Goal: Communication & Community: Answer question/provide support

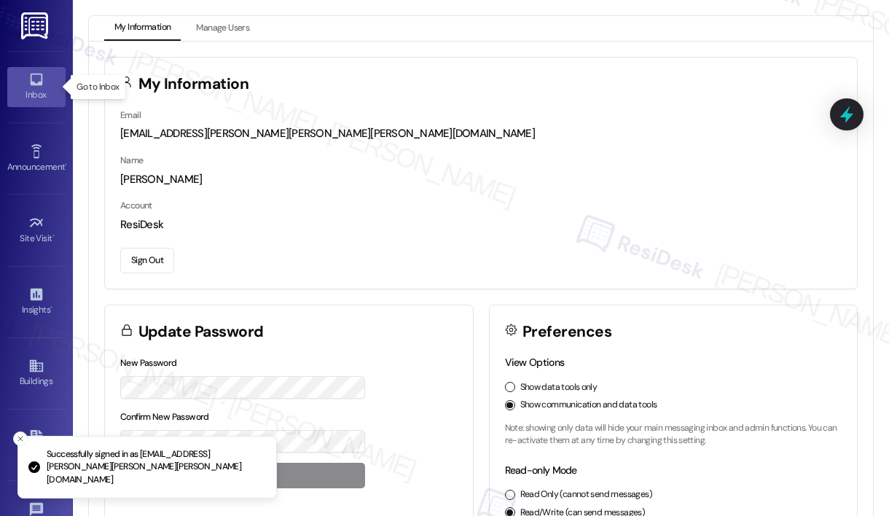
click at [19, 84] on link "Inbox" at bounding box center [36, 86] width 58 height 39
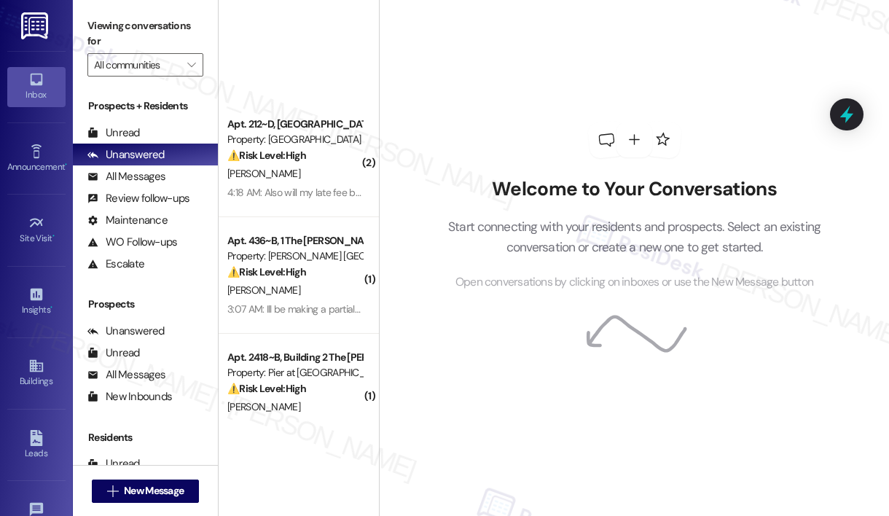
scroll to position [637, 0]
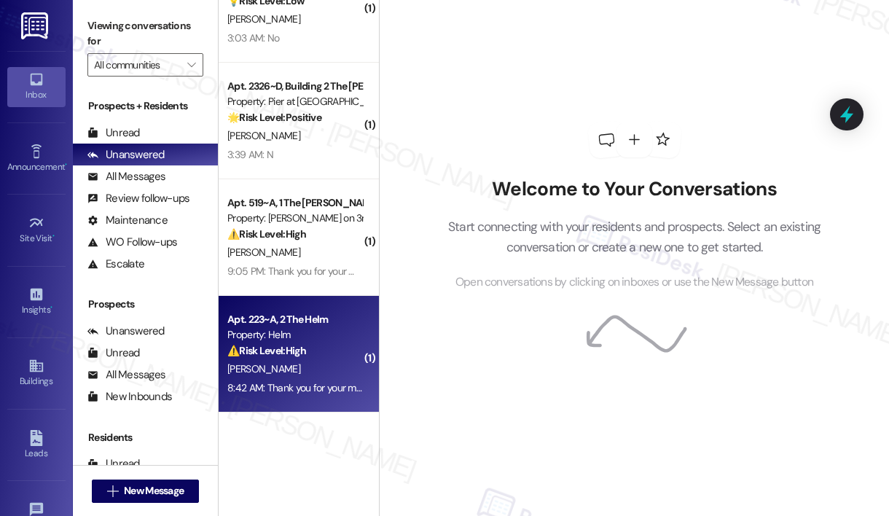
click at [301, 367] on div "[PERSON_NAME]" at bounding box center [295, 369] width 138 height 18
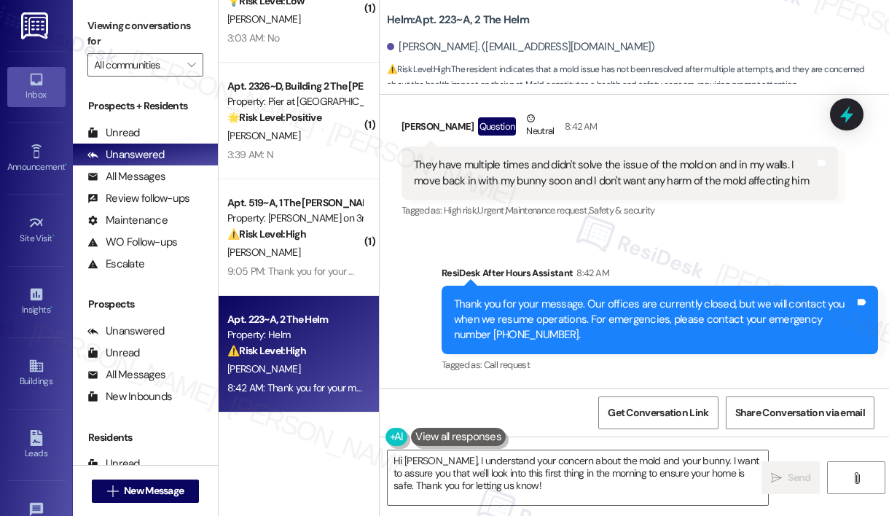
scroll to position [4879, 0]
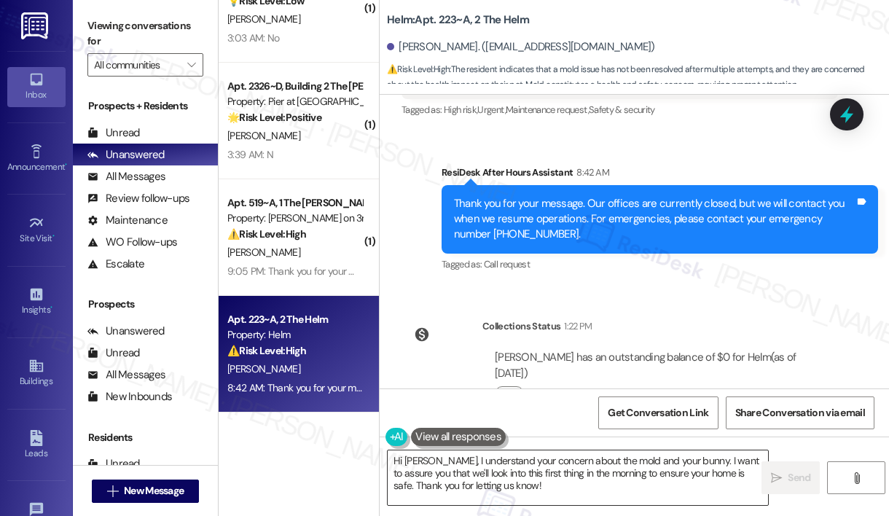
click at [455, 486] on textarea "Hi [PERSON_NAME], I understand your concern about the mold and your bunny. I wa…" at bounding box center [578, 477] width 380 height 55
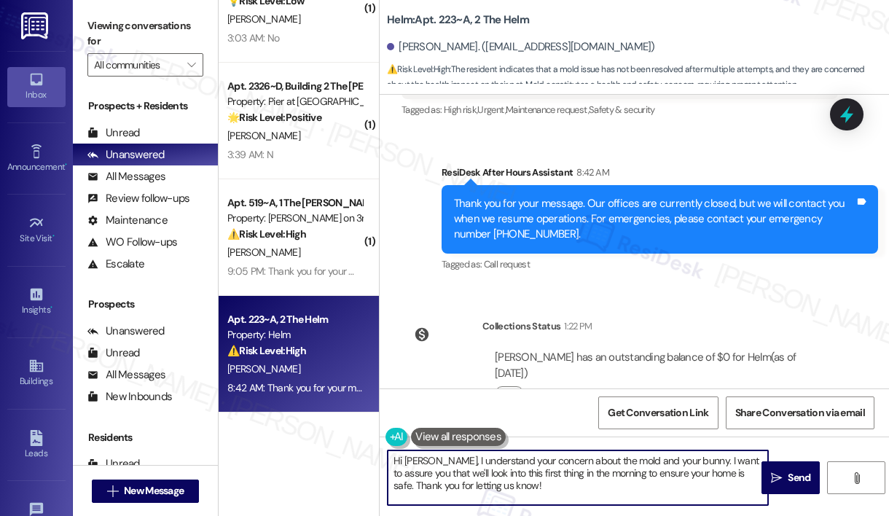
click at [455, 486] on textarea "Hi [PERSON_NAME], I understand your concern about the mold and your bunny. I wa…" at bounding box center [578, 477] width 380 height 55
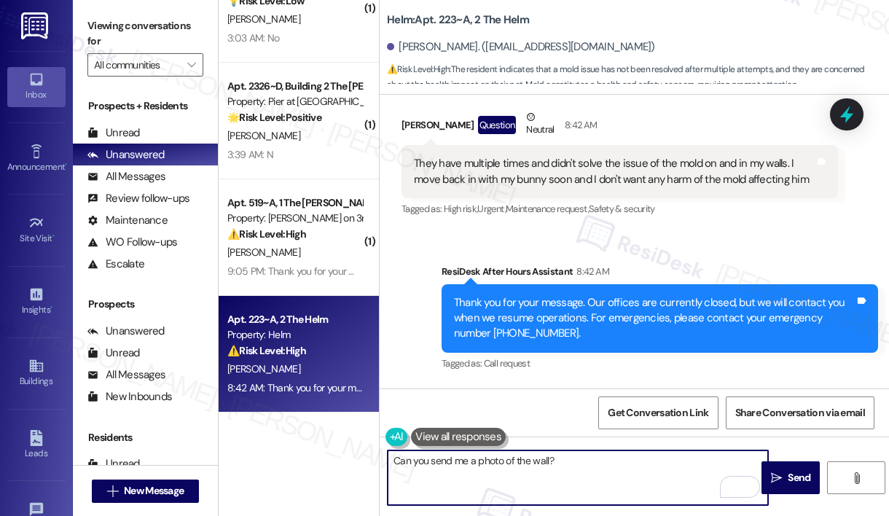
scroll to position [4791, 0]
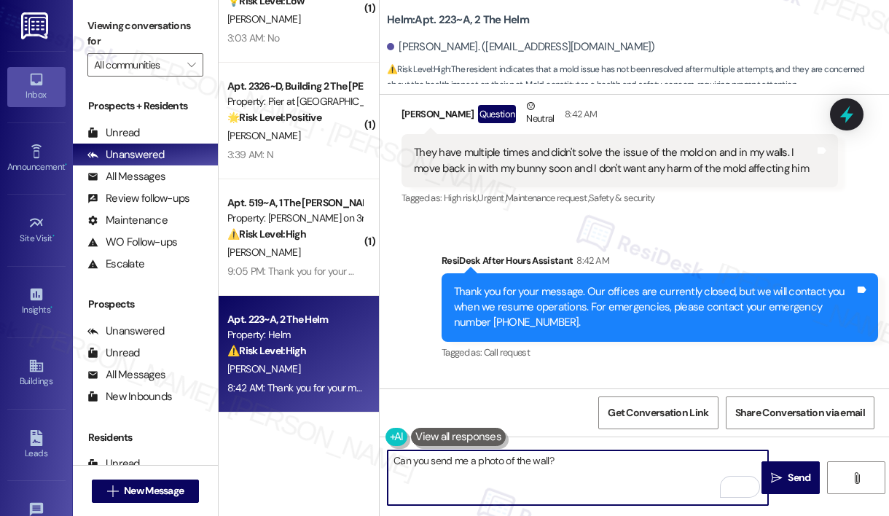
click at [542, 461] on textarea "Can you send me a photo of the wall?" at bounding box center [578, 477] width 380 height 55
type textarea "Can you send me a photo of its current situation?"
click at [796, 485] on span "Send" at bounding box center [799, 477] width 23 height 15
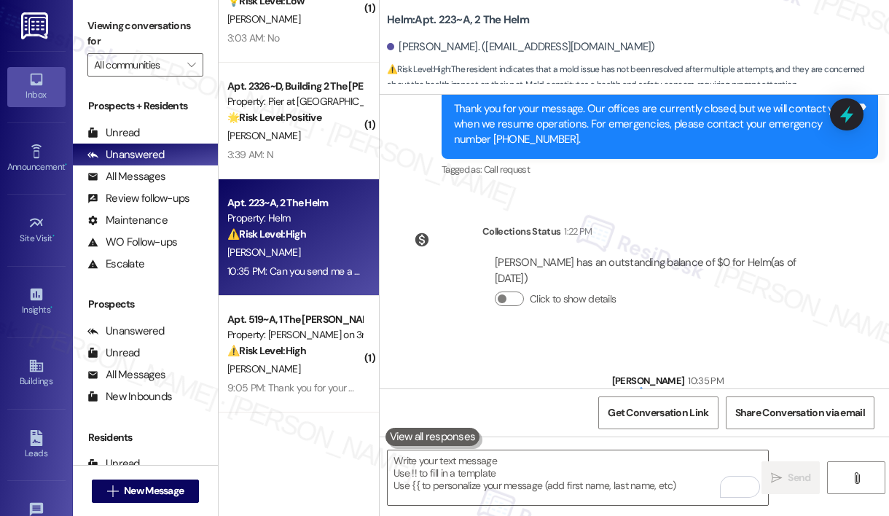
scroll to position [4981, 0]
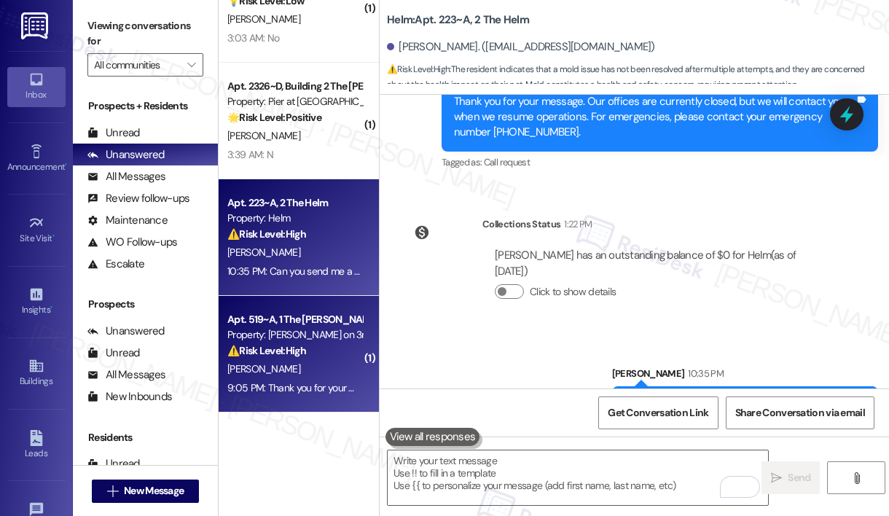
click at [317, 327] on div "Property: [PERSON_NAME] on 3rd" at bounding box center [294, 334] width 135 height 15
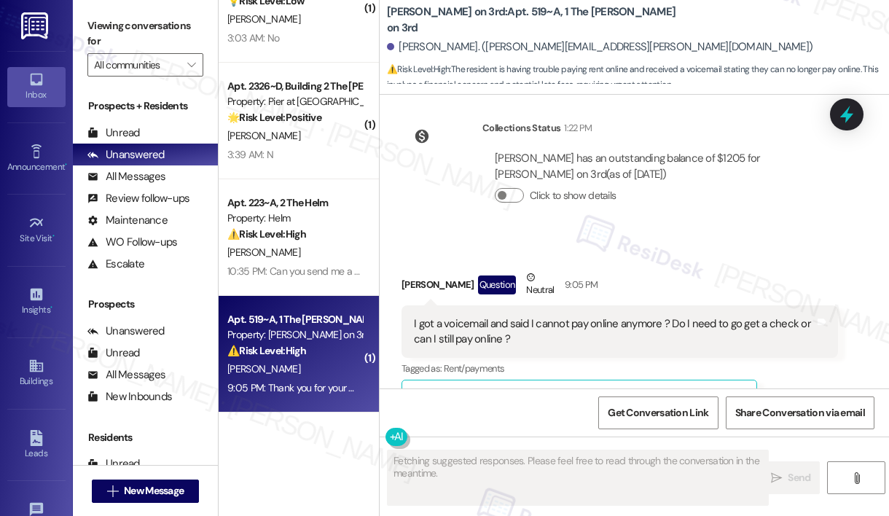
scroll to position [2842, 0]
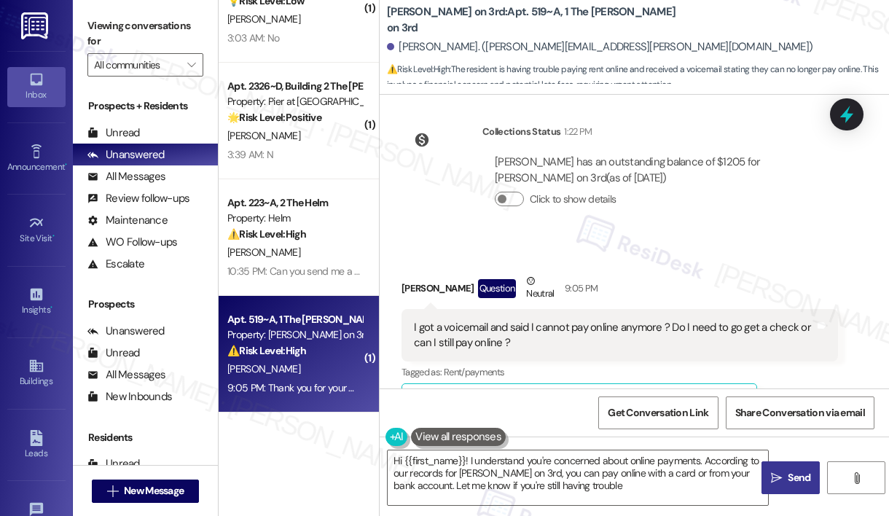
type textarea "Hi {{first_name}}! I understand you're concerned about online payments. Accordi…"
click at [721, 320] on div "I got a voicemail and said I cannot pay online anymore ? Do I need to go get a …" at bounding box center [614, 335] width 401 height 31
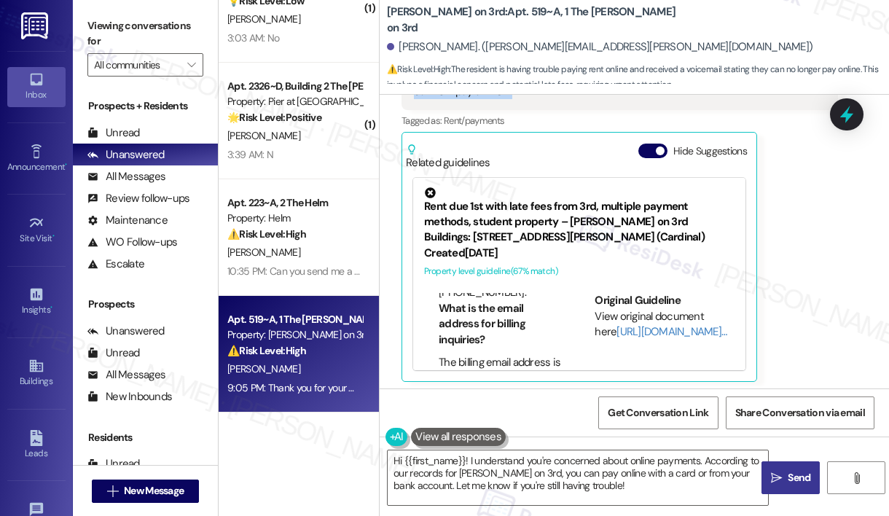
scroll to position [149, 0]
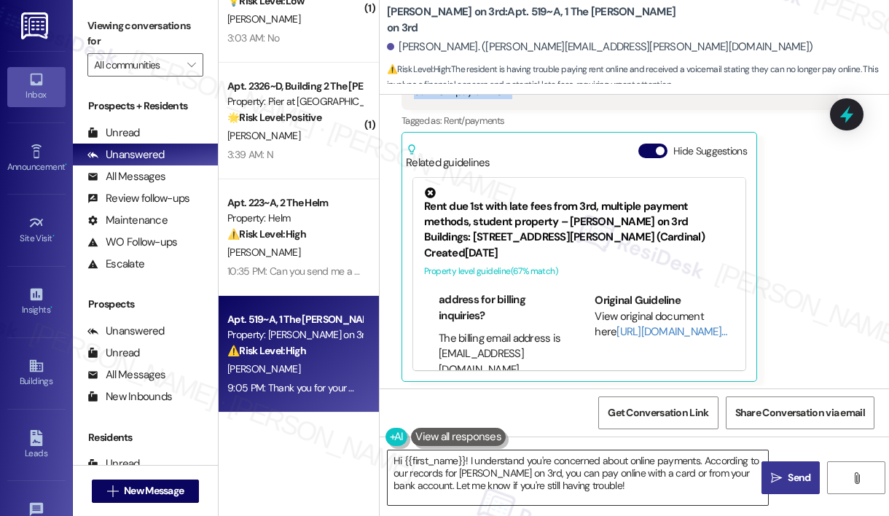
click at [540, 468] on textarea "Hi {{first_name}}! I understand you're concerned about online payments. Accordi…" at bounding box center [578, 477] width 380 height 55
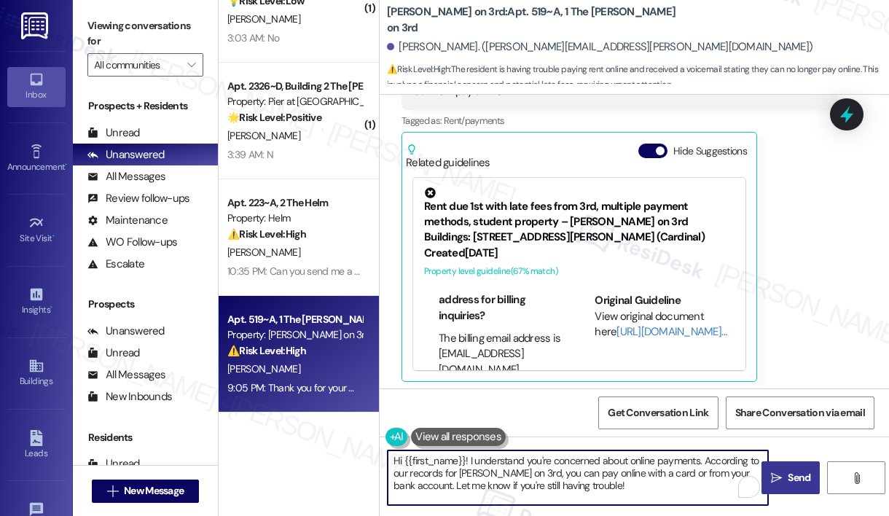
click at [540, 468] on textarea "Hi {{first_name}}! I understand you're concerned about online payments. Accordi…" at bounding box center [578, 477] width 380 height 55
click at [641, 494] on textarea "Hi {{first_name}}! I understand you're concerned about online payments. Accordi…" at bounding box center [578, 477] width 380 height 55
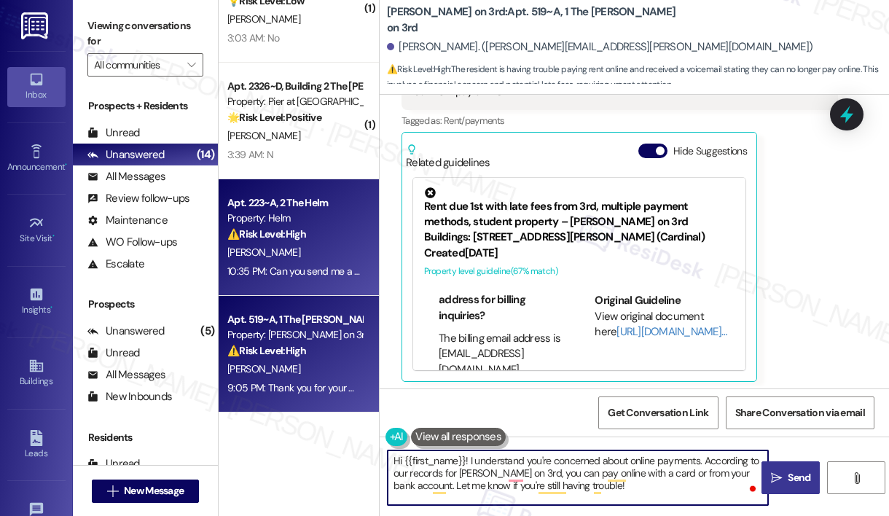
click at [267, 216] on div "Property: Helm" at bounding box center [294, 218] width 135 height 15
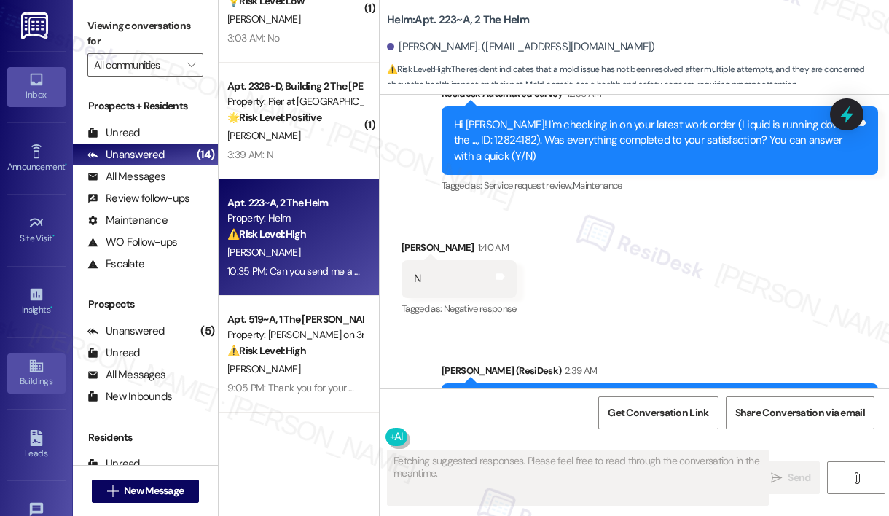
scroll to position [4575, 0]
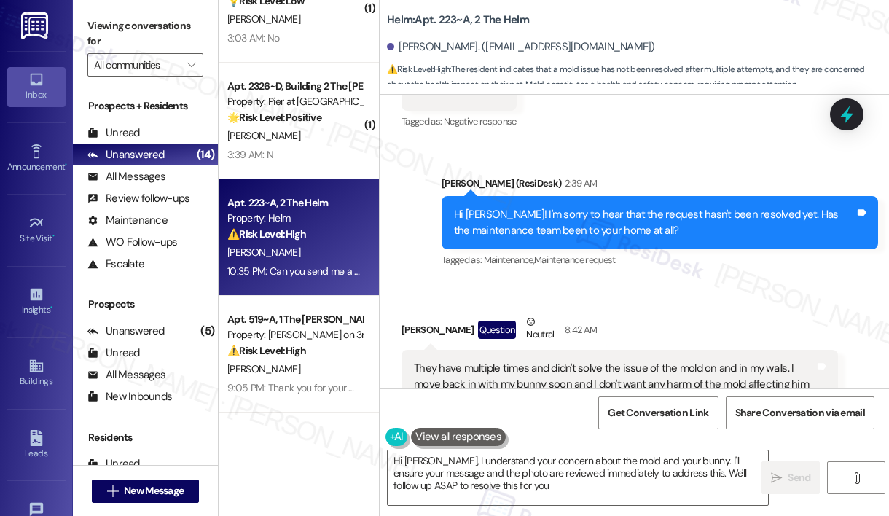
type textarea "Hi [PERSON_NAME], I understand your concern about the mold and your bunny. I'll…"
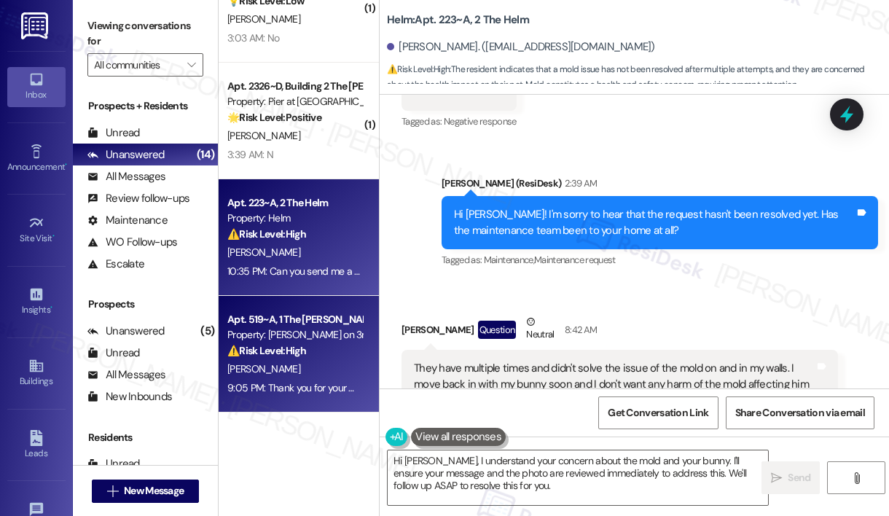
click at [342, 351] on div "⚠️ Risk Level: High The resident is having trouble paying rent online and recei…" at bounding box center [294, 350] width 135 height 15
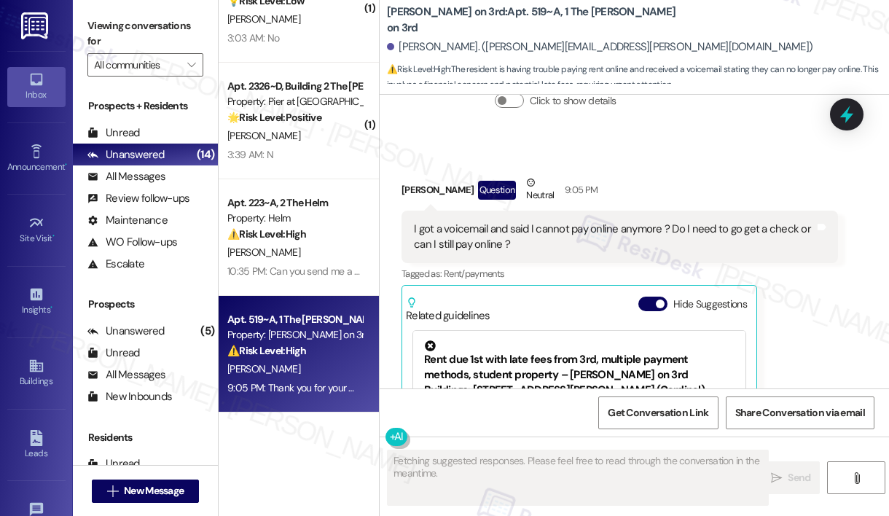
scroll to position [3066, 0]
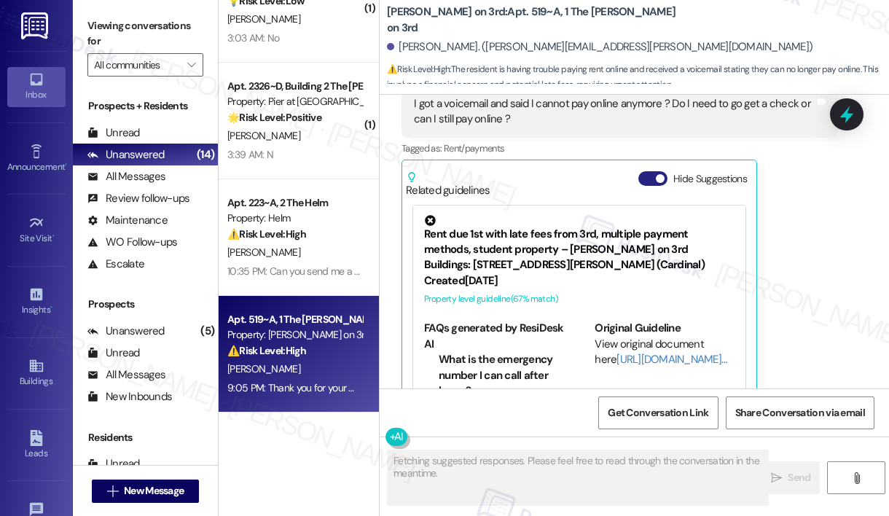
click at [650, 171] on button "Hide Suggestions" at bounding box center [652, 178] width 29 height 15
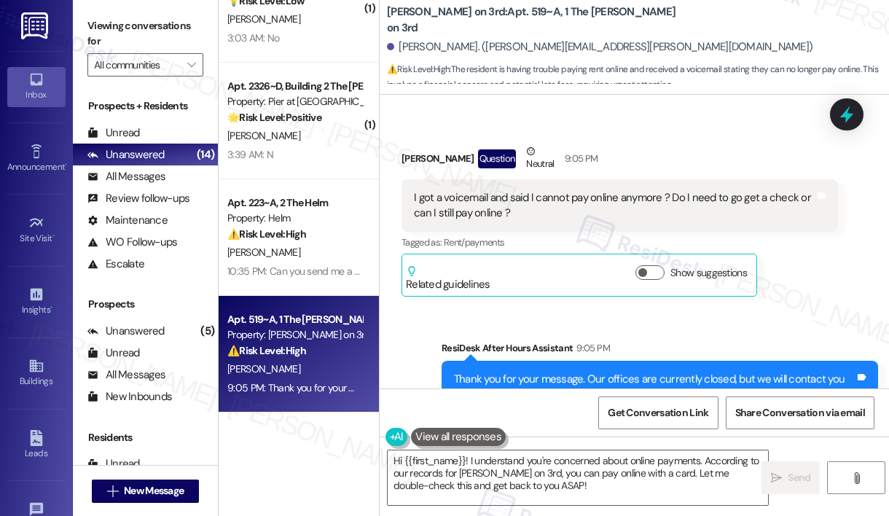
scroll to position [3015, 0]
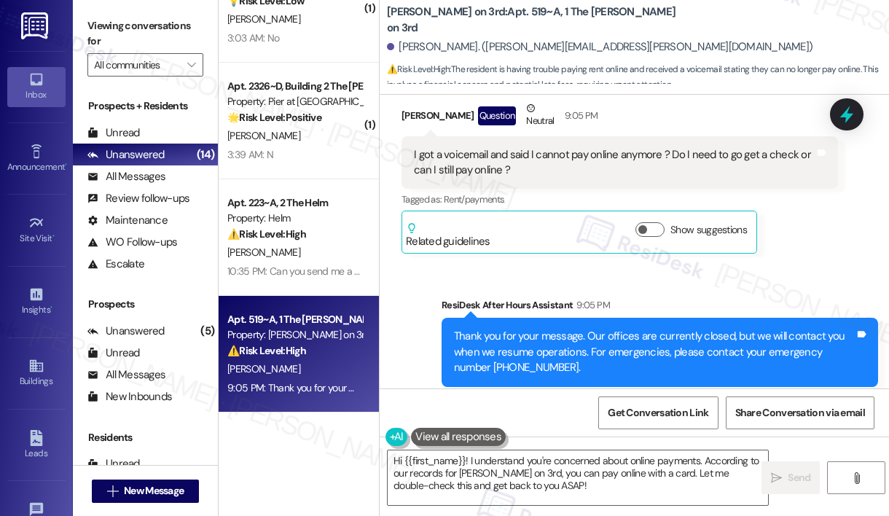
drag, startPoint x: 436, startPoint y: 273, endPoint x: 507, endPoint y: 245, distance: 76.9
click at [505, 265] on div "Sent via SMS ResiDesk After Hours Assistant 9:05 PM Thank you for your message.…" at bounding box center [634, 342] width 509 height 154
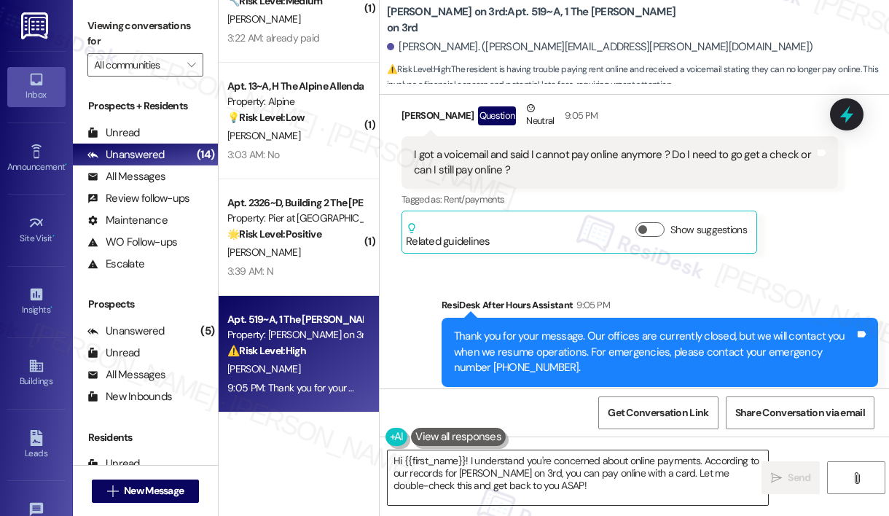
click at [482, 489] on textarea "Hi {{first_name}}! I understand you're concerned about online payments. Accordi…" at bounding box center [578, 477] width 380 height 55
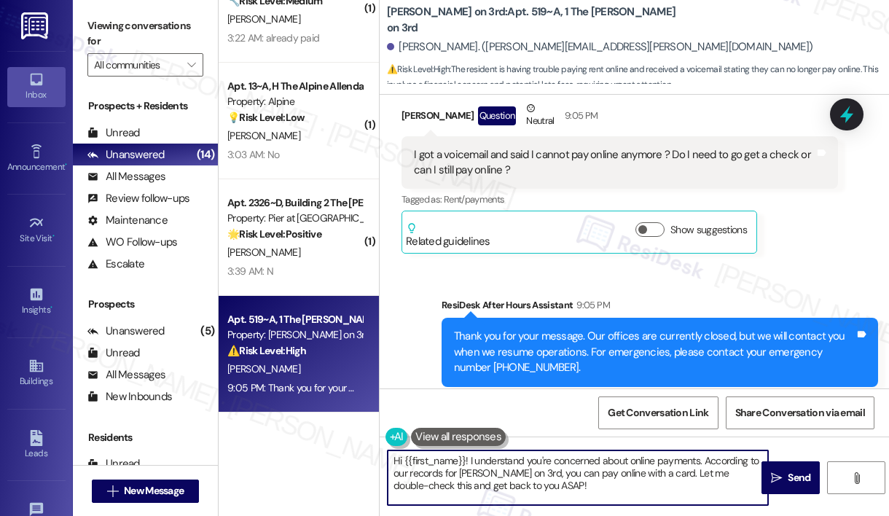
click at [483, 489] on textarea "Hi {{first_name}}! I understand you're concerned about online payments. Accordi…" at bounding box center [578, 477] width 380 height 55
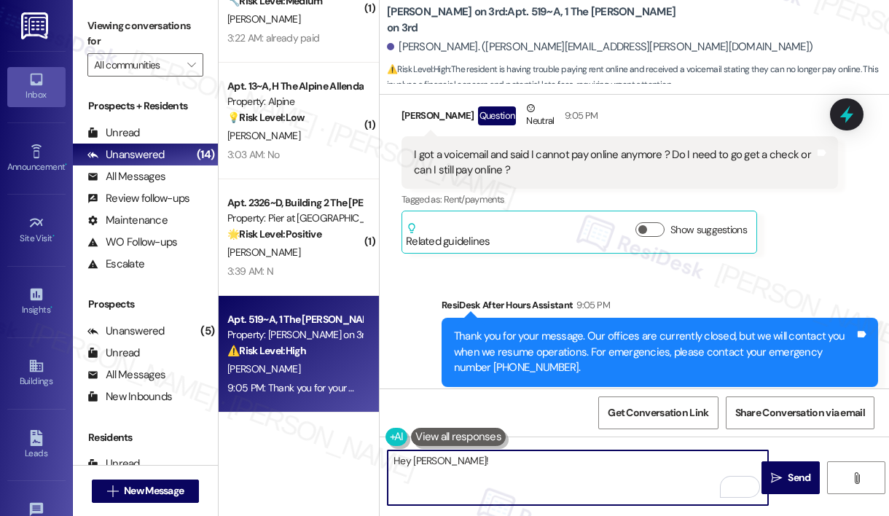
click at [409, 462] on textarea "Hey [PERSON_NAME]!" at bounding box center [578, 477] width 380 height 55
click at [462, 458] on textarea "Hey, [PERSON_NAME]!" at bounding box center [578, 477] width 380 height 55
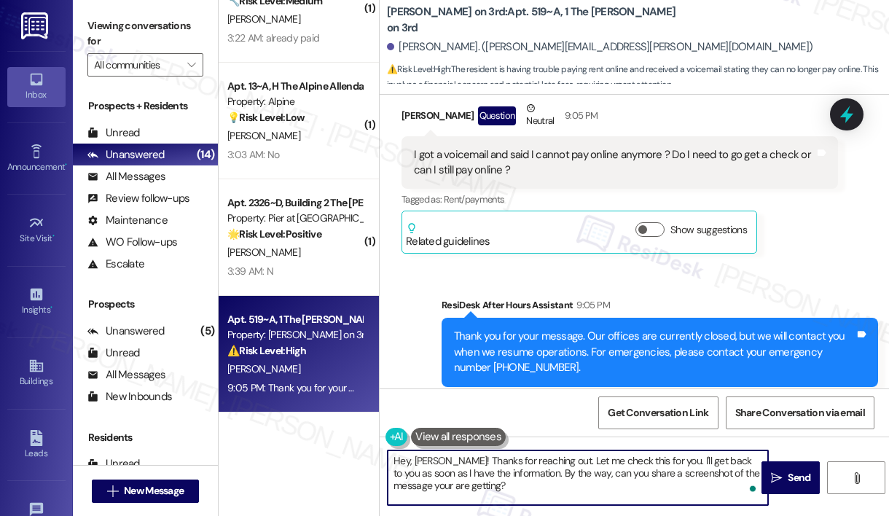
type textarea "Hey, [PERSON_NAME]! Thanks for reaching out. Let me check this for you. I'll ge…"
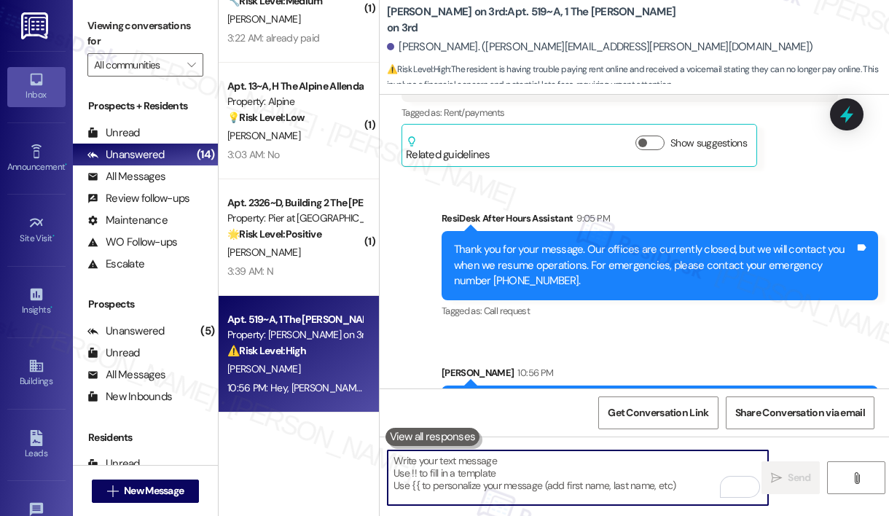
scroll to position [3147, 0]
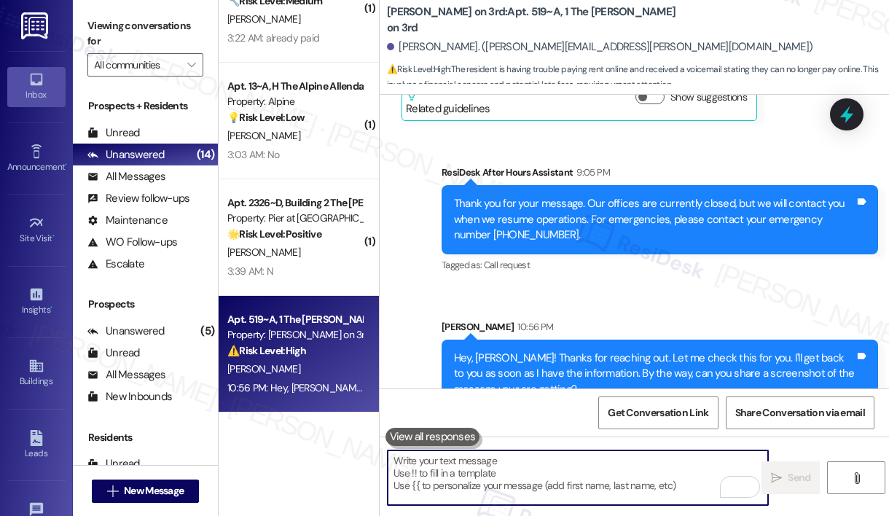
click at [442, 475] on textarea "To enrich screen reader interactions, please activate Accessibility in Grammarl…" at bounding box center [578, 477] width 380 height 55
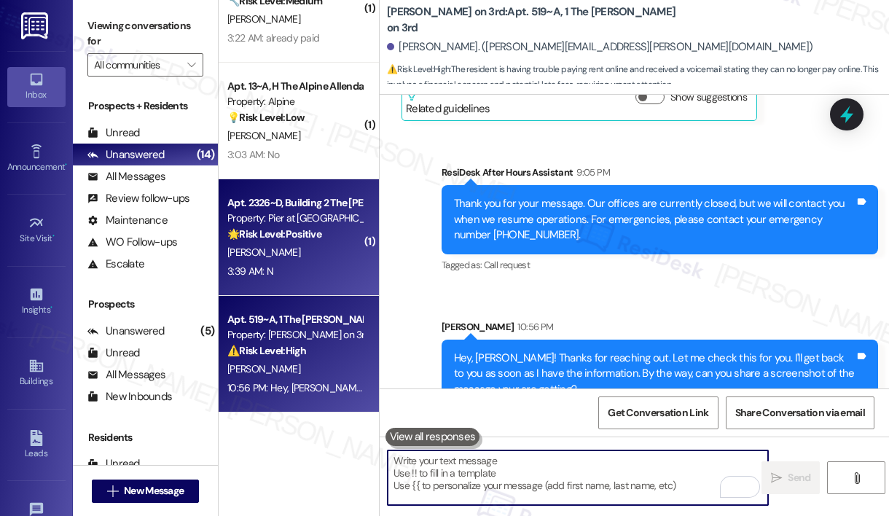
click at [281, 268] on div "3:39 AM: N 3:39 AM: N" at bounding box center [295, 271] width 138 height 18
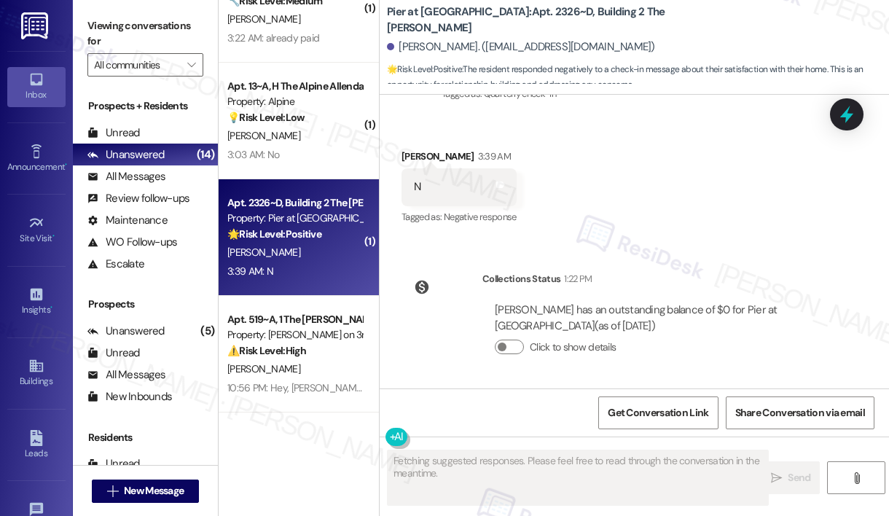
scroll to position [231, 0]
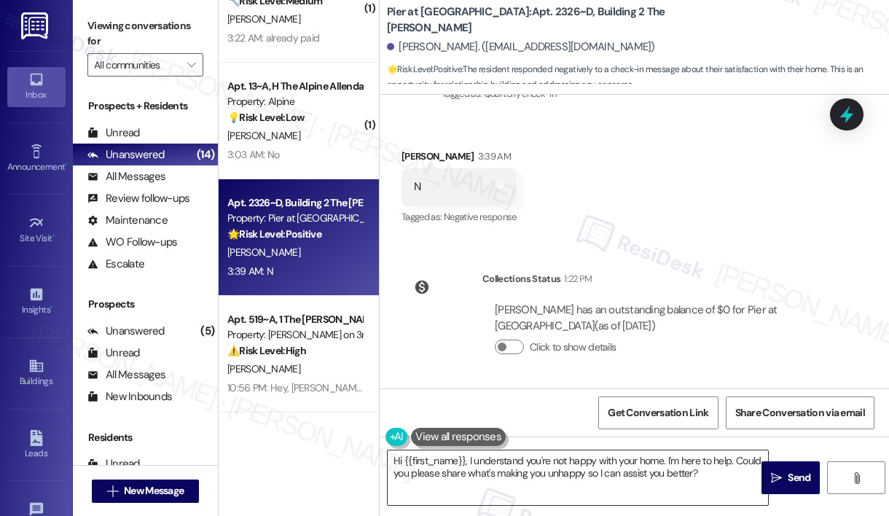
click at [466, 473] on textarea "Hi {{first_name}}, I understand you're not happy with your home. I'm here to he…" at bounding box center [578, 477] width 380 height 55
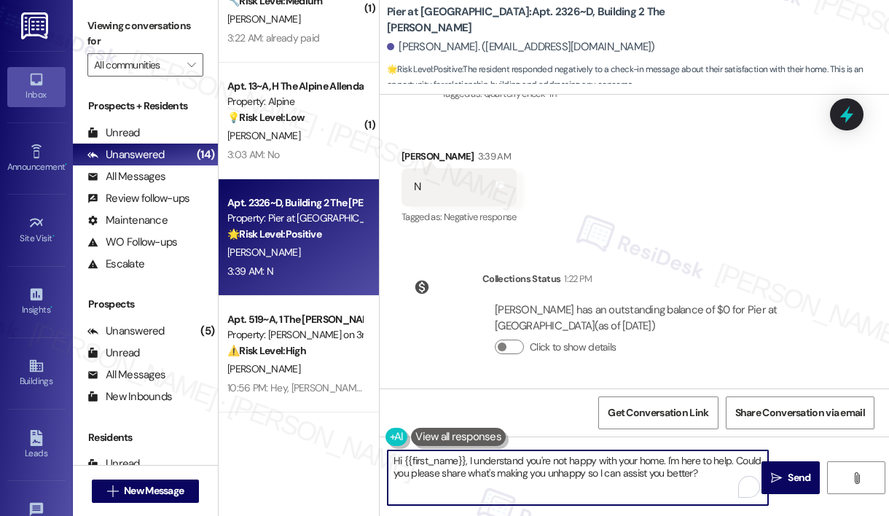
click at [466, 473] on textarea "Hi {{first_name}}, I understand you're not happy with your home. I'm here to he…" at bounding box center [578, 477] width 380 height 55
paste textarea "! I'm sorry to hear that the request hasn't been resolved yet. Has the maintena…"
click at [449, 458] on textarea "Hi {{first_name}}! I'm sorry to hear that the request hasn't been resolved yet.…" at bounding box center [578, 477] width 380 height 55
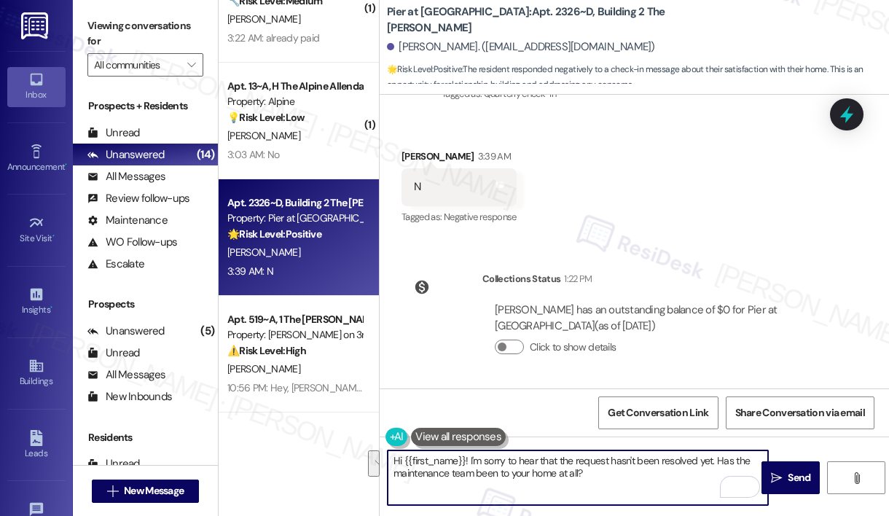
paste textarea "I'm sorry to hear that you're not happy with your home, {{first_name}}. Can you…"
type textarea "I'm sorry to hear that you're not happy with your home, {{first_name}}. Can you…"
click at [788, 478] on span "Send" at bounding box center [799, 477] width 23 height 15
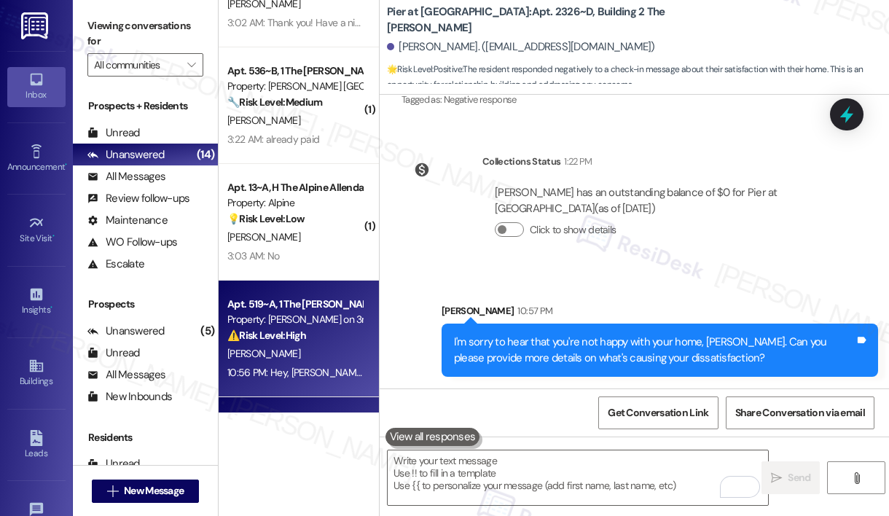
scroll to position [385, 0]
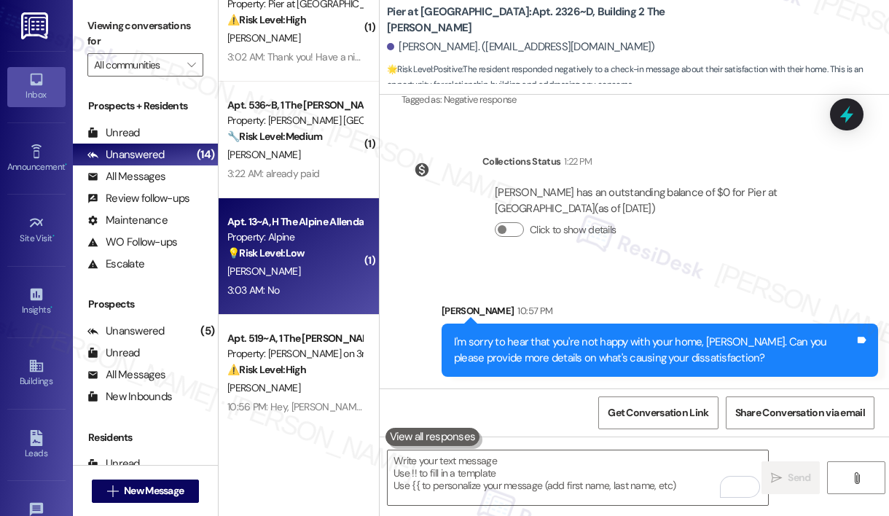
click at [301, 268] on div "[PERSON_NAME]" at bounding box center [295, 271] width 138 height 18
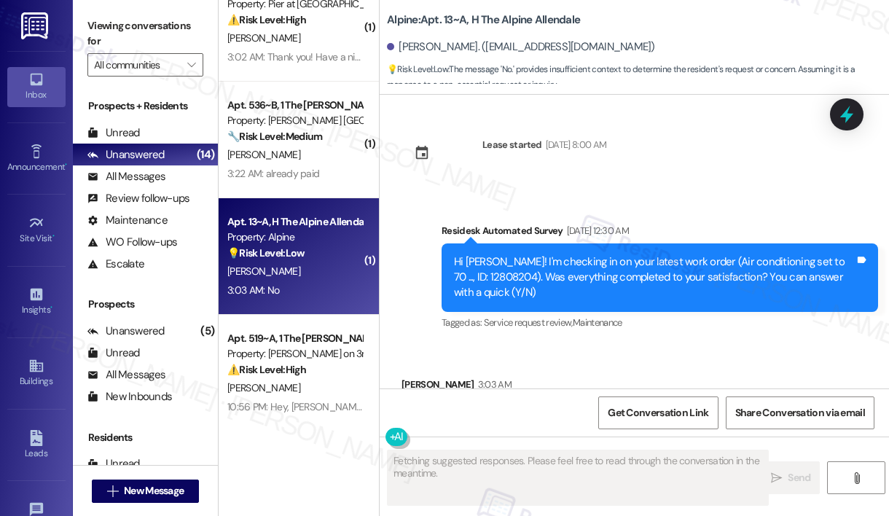
scroll to position [2916, 0]
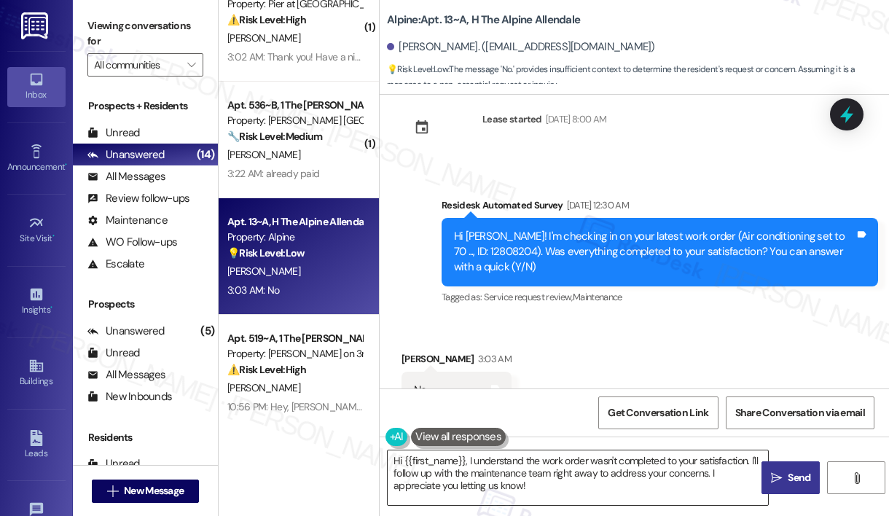
click at [426, 476] on textarea "Hi {{first_name}}, I understand the work order wasn't completed to your satisfa…" at bounding box center [578, 477] width 380 height 55
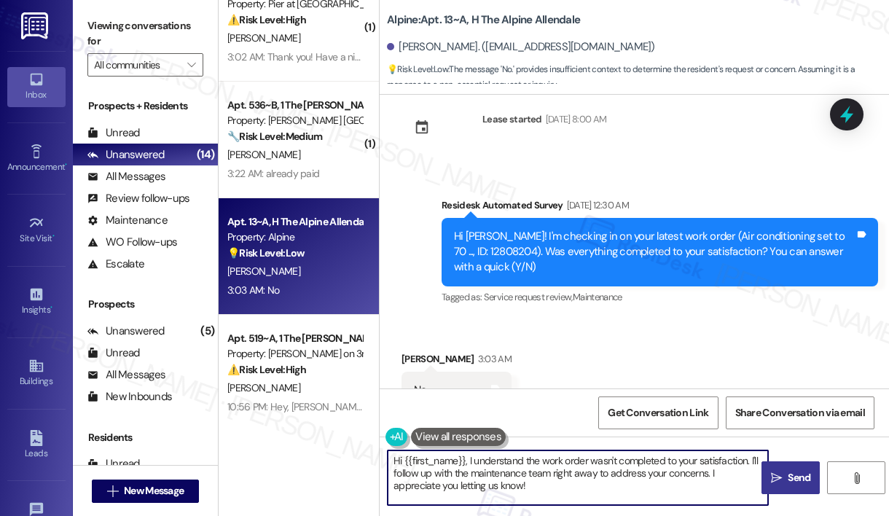
click at [426, 476] on textarea "Hi {{first_name}}, I understand the work order wasn't completed to your satisfa…" at bounding box center [578, 477] width 380 height 55
paste textarea "! I'm sorry to hear that the request hasn't been resolved yet. Has the maintena…"
type textarea "Hi {{first_name}}! I'm sorry to hear that the request hasn't been resolved yet.…"
click at [788, 476] on span "Send" at bounding box center [799, 477] width 23 height 15
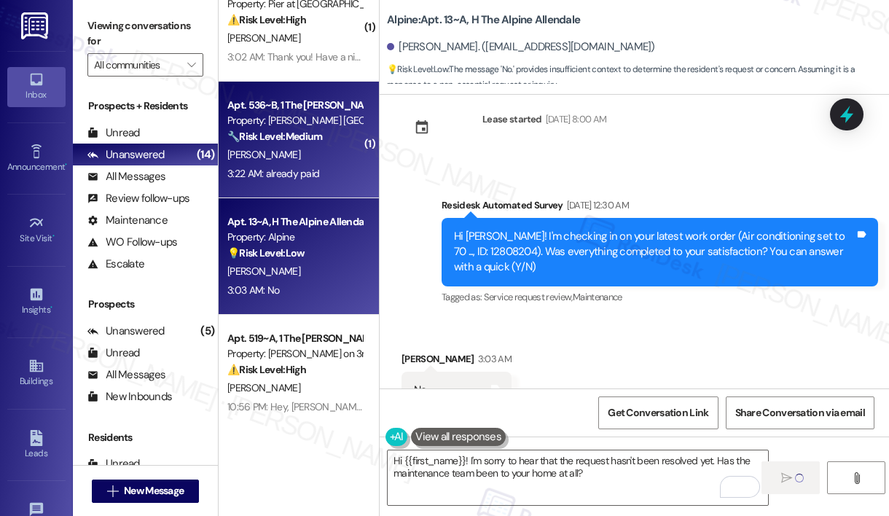
click at [318, 167] on div "3:22 AM: already paid 3:22 AM: already paid" at bounding box center [295, 174] width 138 height 18
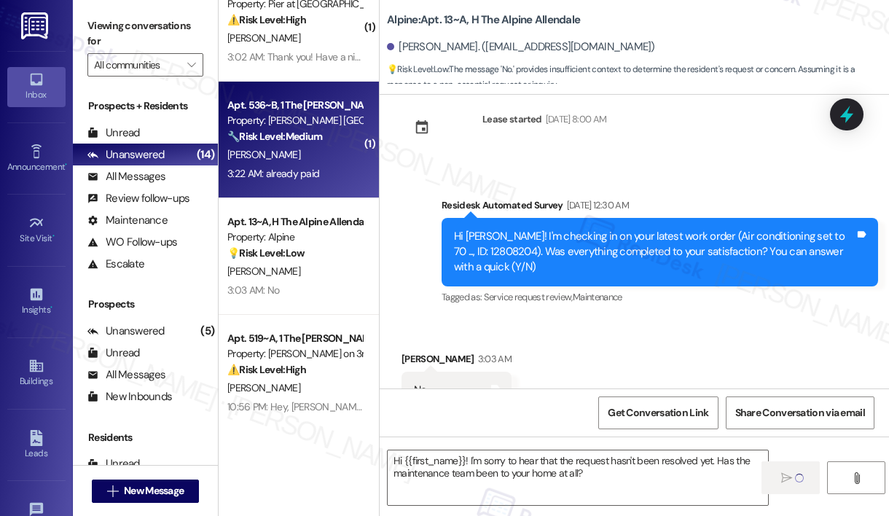
type textarea "Fetching suggested responses. Please feel free to read through the conversation…"
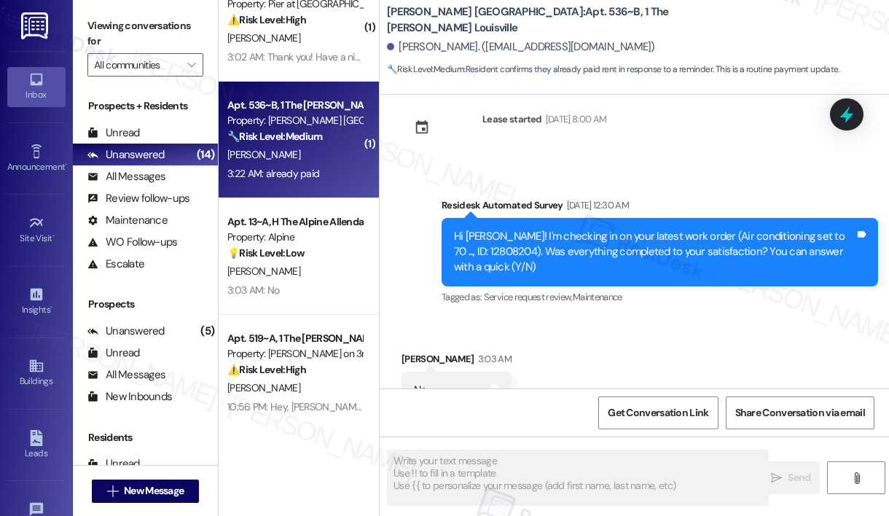
scroll to position [847, 0]
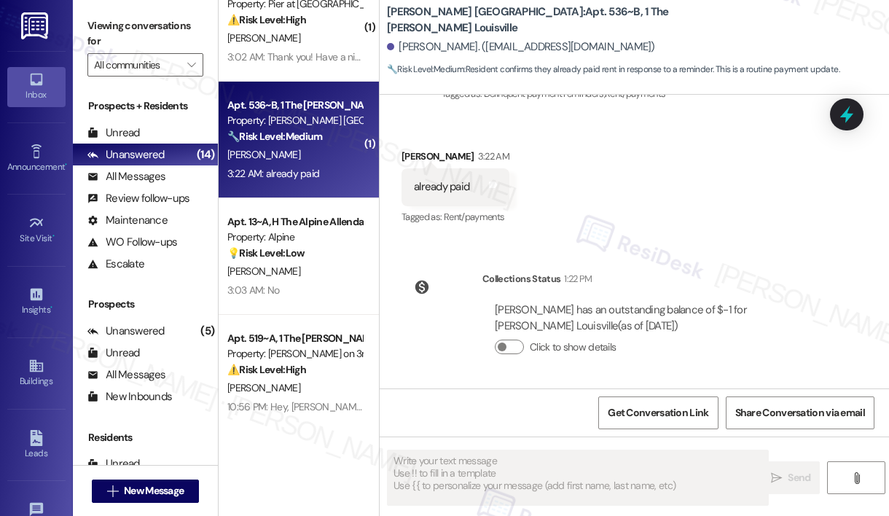
click at [318, 167] on div "3:22 AM: already paid 3:22 AM: already paid" at bounding box center [295, 174] width 138 height 18
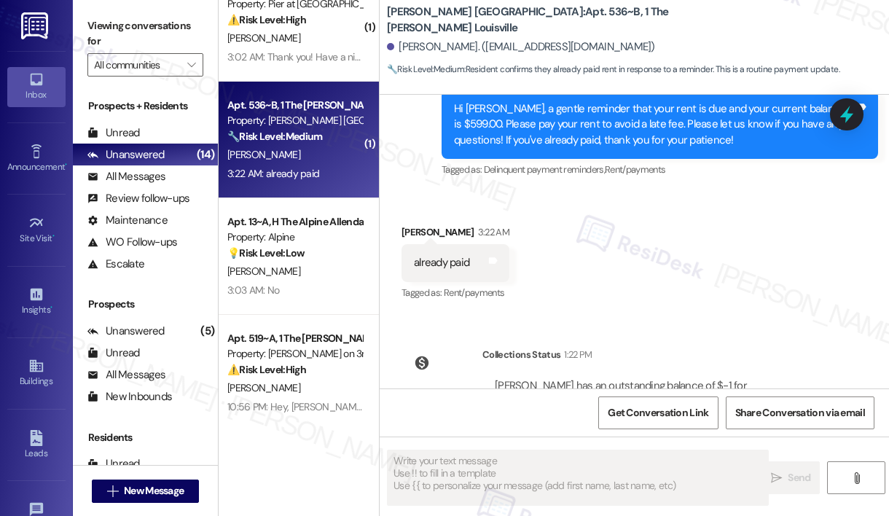
scroll to position [830, 0]
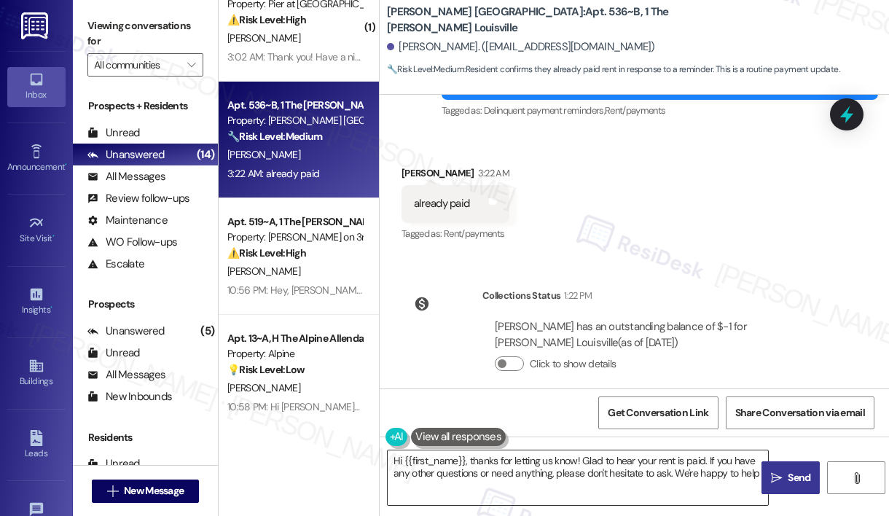
type textarea "Hi {{first_name}}, thanks for letting us know! Glad to hear your rent is paid. …"
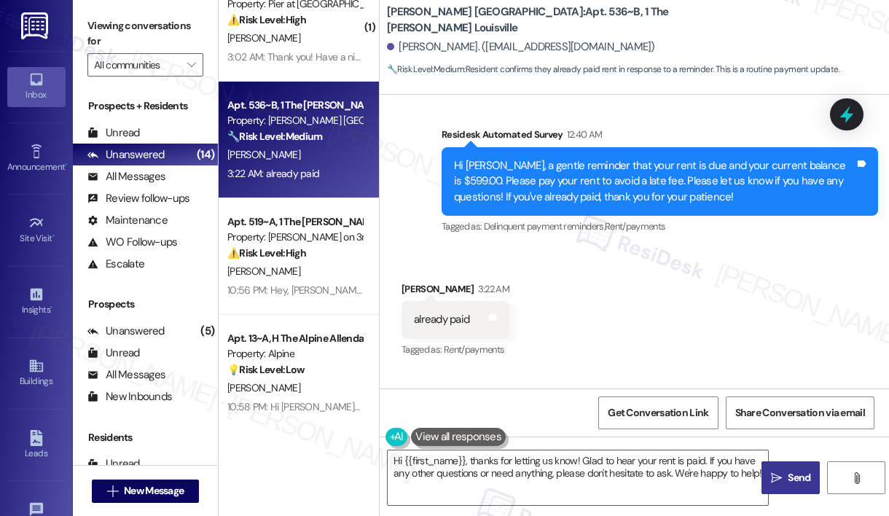
scroll to position [847, 0]
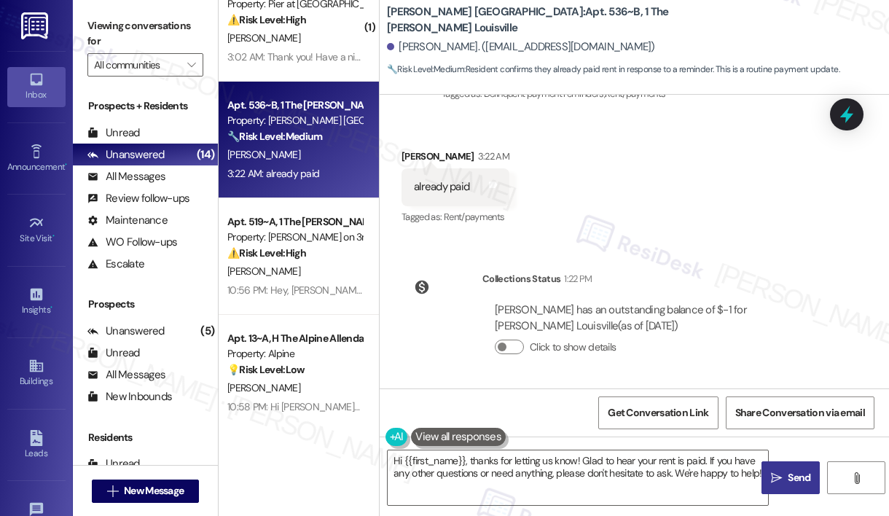
click at [784, 485] on button " Send" at bounding box center [791, 477] width 58 height 33
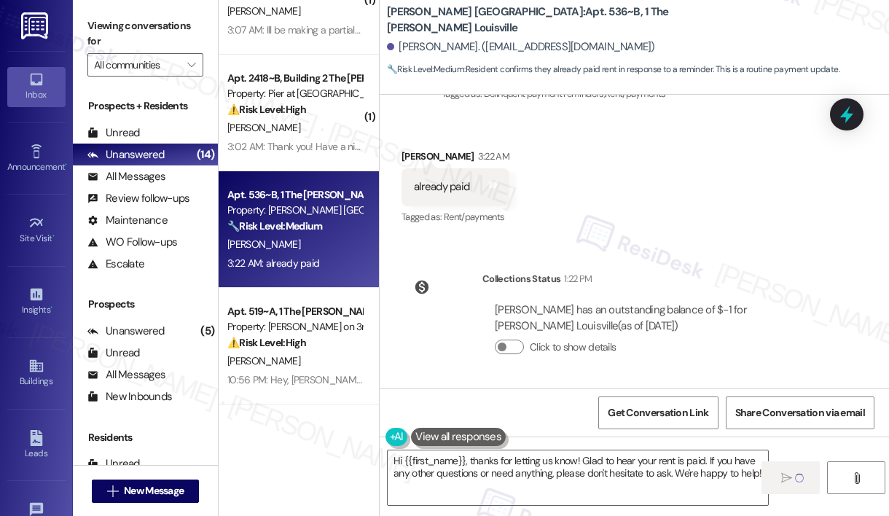
scroll to position [243, 0]
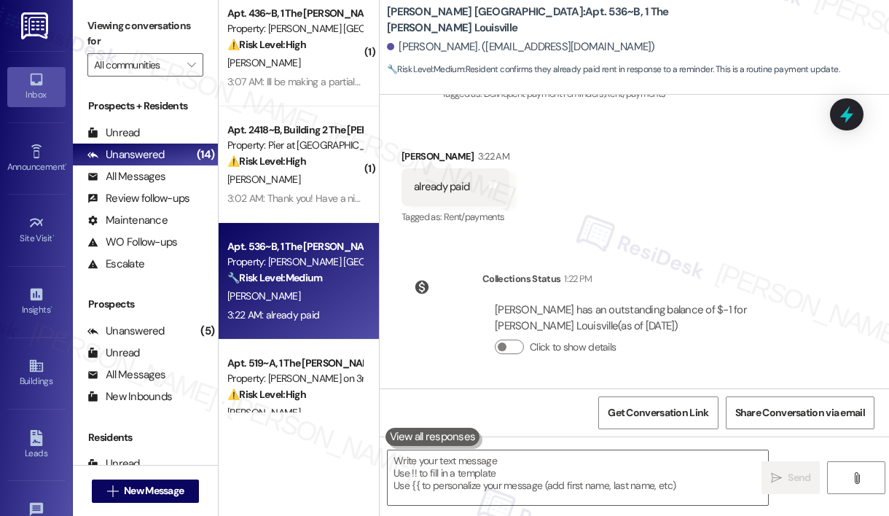
click at [287, 154] on div "⚠️ Risk Level: High The resident is inquiring about a parking pass they have al…" at bounding box center [294, 161] width 135 height 15
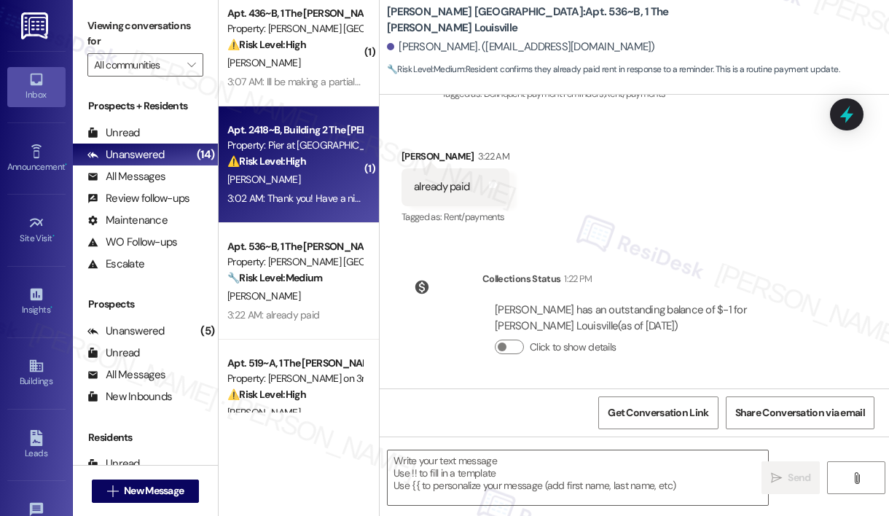
type textarea "Fetching suggested responses. Please feel free to read through the conversation…"
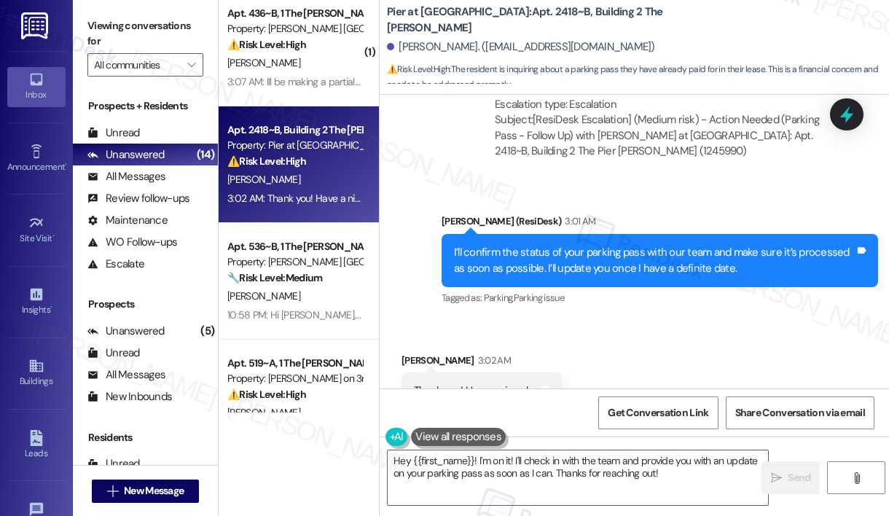
scroll to position [6965, 0]
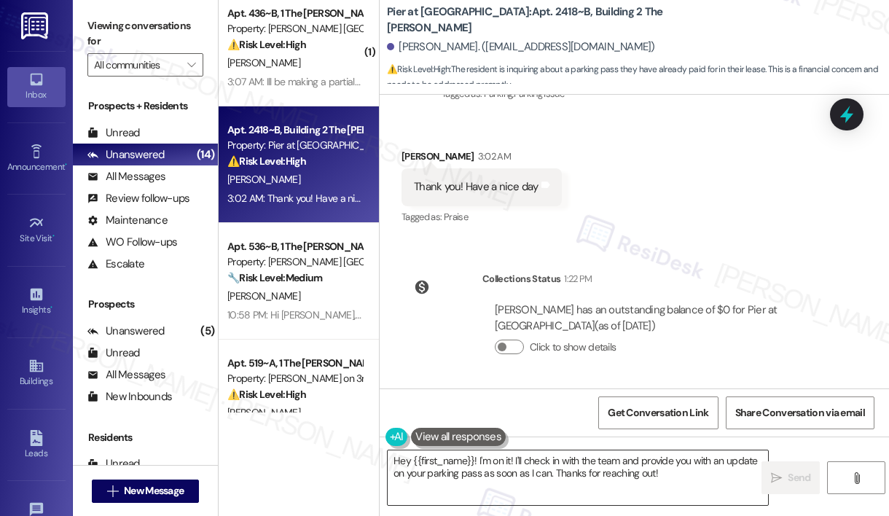
click at [574, 483] on textarea "Hey {{first_name}}! I'm on it! I'll check in with the team and provide you with…" at bounding box center [578, 477] width 380 height 55
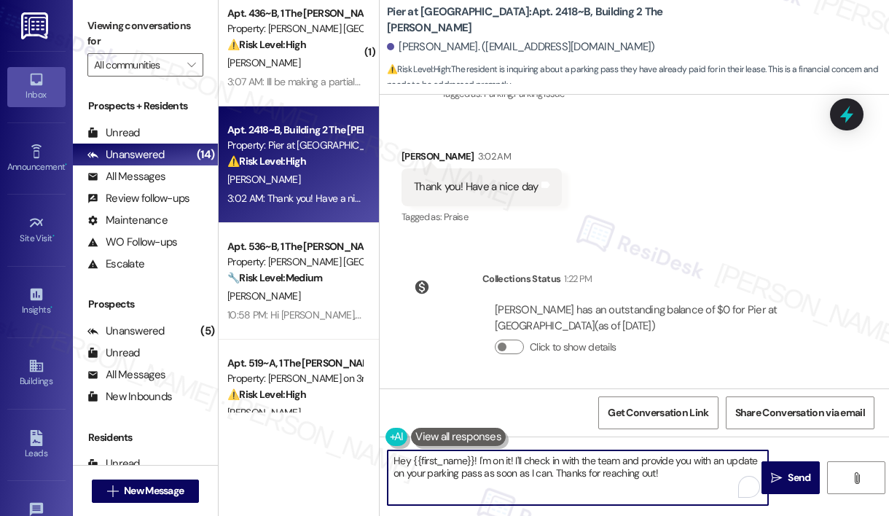
click at [574, 483] on textarea "Hey {{first_name}}! I'm on it! I'll check in with the team and provide you with…" at bounding box center [578, 477] width 380 height 55
type textarea "You're welcome, [PERSON_NAME]. I am still waiting to hear from our site team. I…"
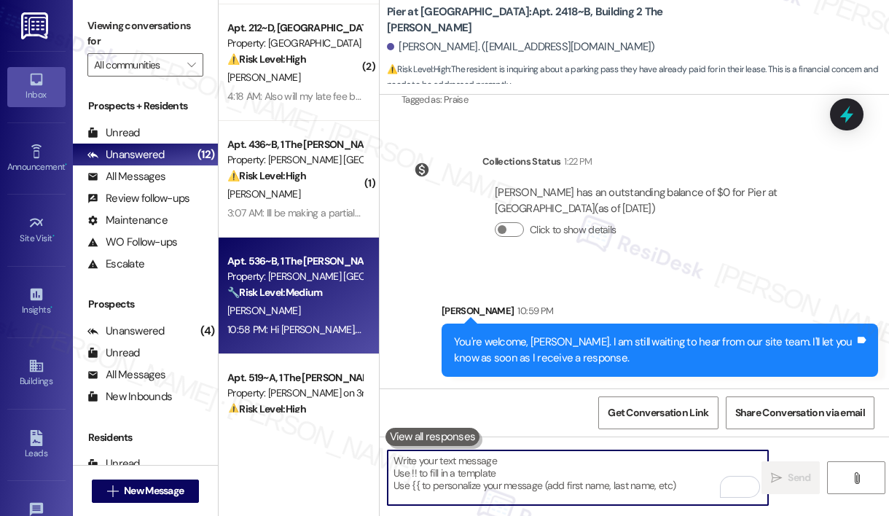
scroll to position [104, 0]
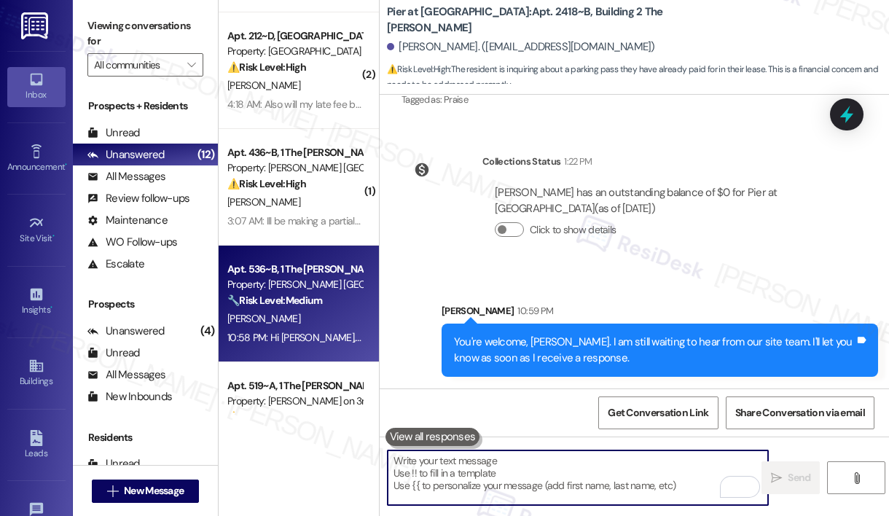
click at [314, 195] on div "[PERSON_NAME]" at bounding box center [295, 202] width 138 height 18
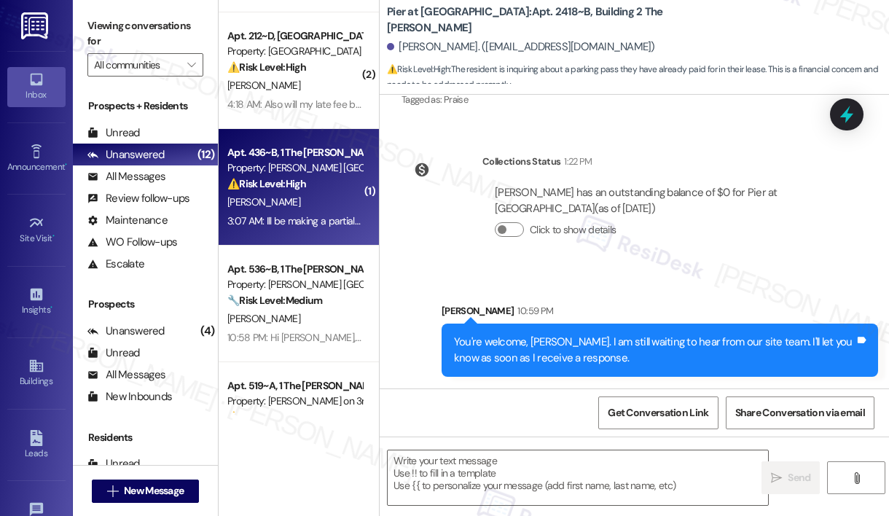
type textarea "Fetching suggested responses. Please feel free to read through the conversation…"
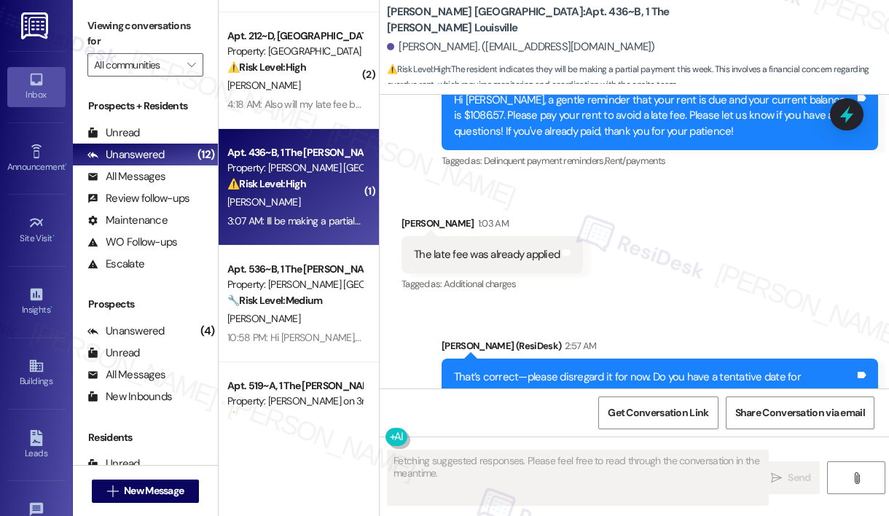
scroll to position [1528, 0]
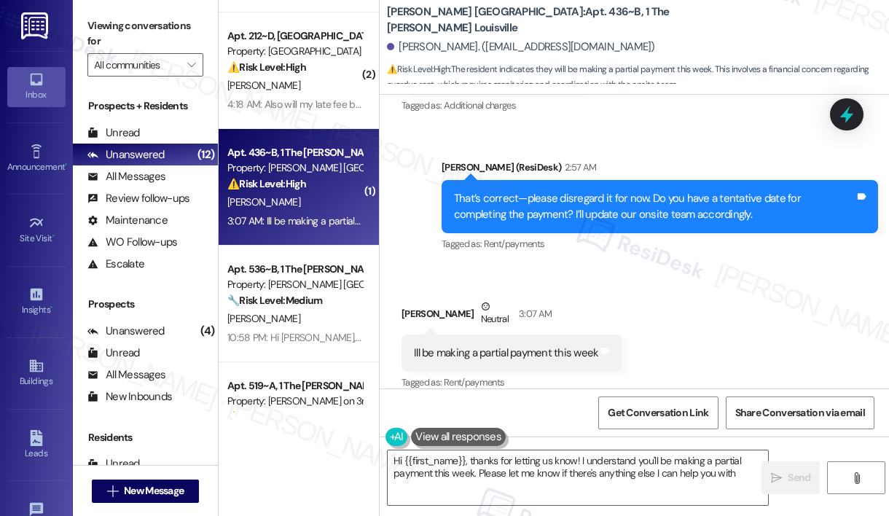
type textarea "Hi {{first_name}}, thanks for letting us know! I understand you'll be making a …"
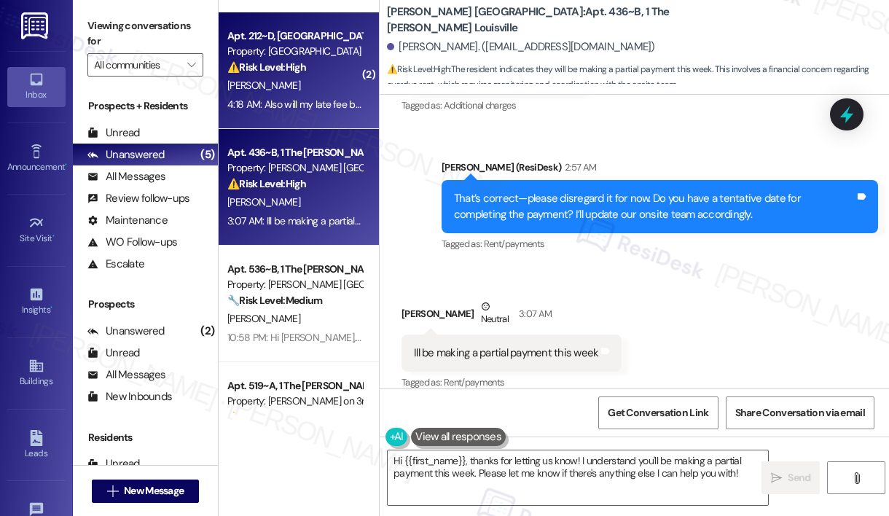
click at [275, 56] on div "Property: [GEOGRAPHIC_DATA]" at bounding box center [294, 51] width 135 height 15
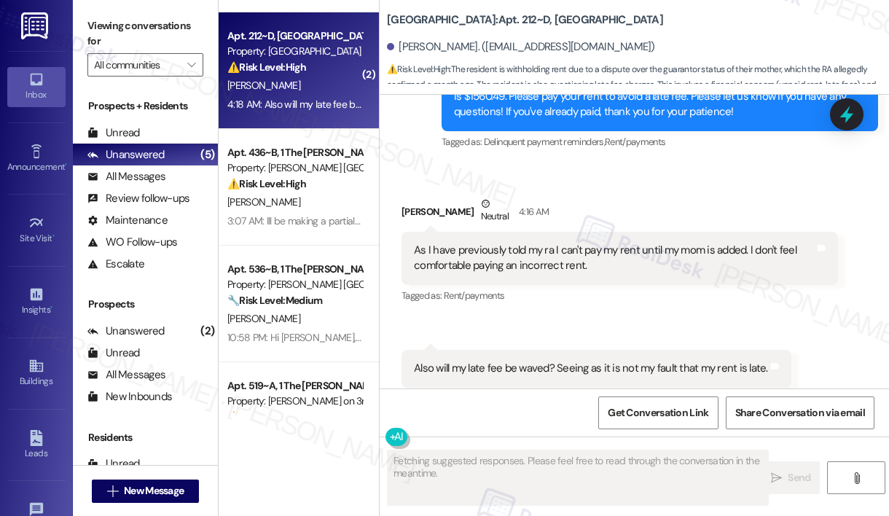
scroll to position [0, 0]
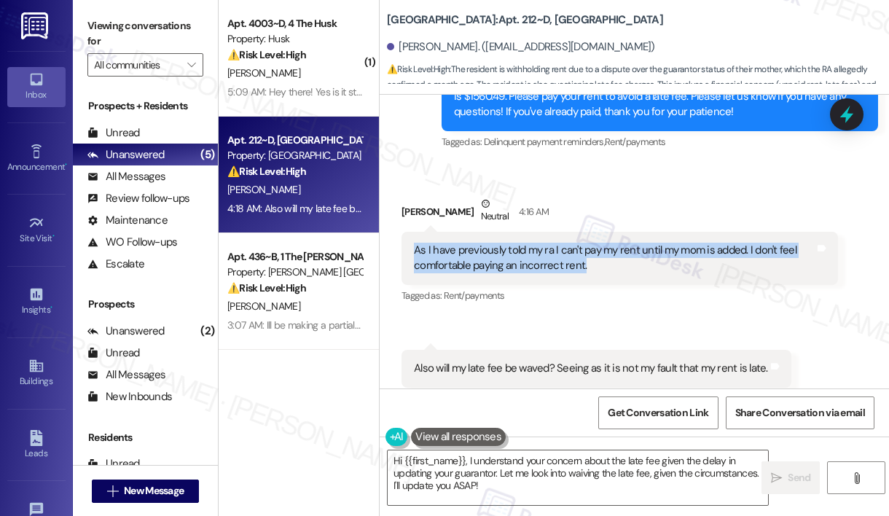
drag, startPoint x: 414, startPoint y: 219, endPoint x: 604, endPoint y: 236, distance: 191.0
click at [604, 243] on div "As I have previously told my ra I can't pay my rent until my mom is added. I do…" at bounding box center [614, 258] width 401 height 31
copy div "As I have previously told my ra I can't pay my rent until my mom is added. I do…"
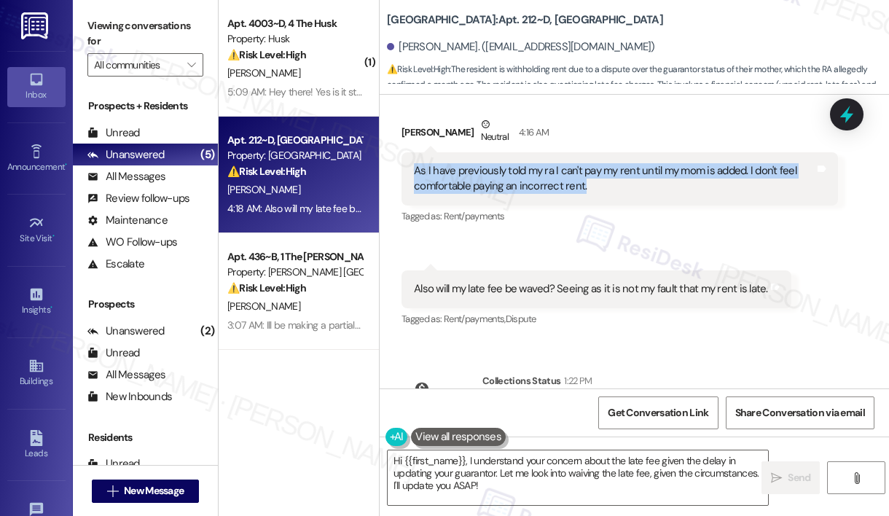
scroll to position [3495, 0]
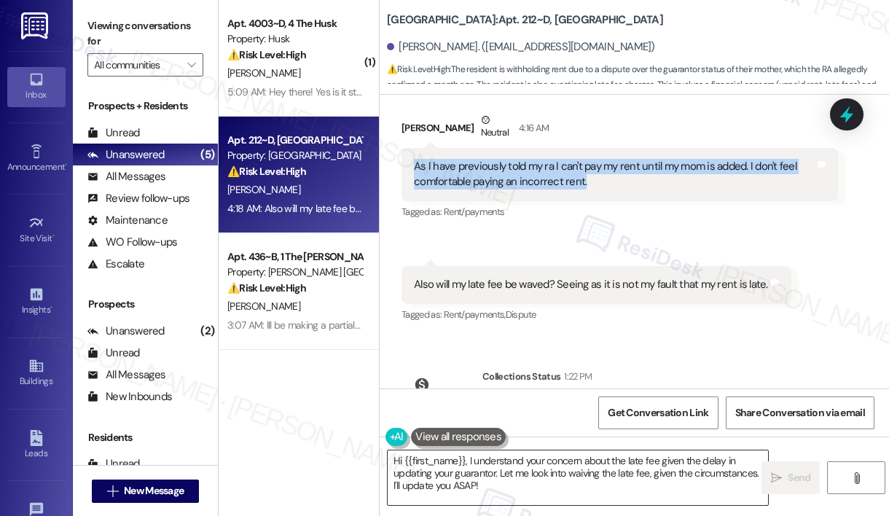
click at [506, 467] on textarea "Hi {{first_name}}, I understand your concern about the late fee given the delay…" at bounding box center [578, 477] width 380 height 55
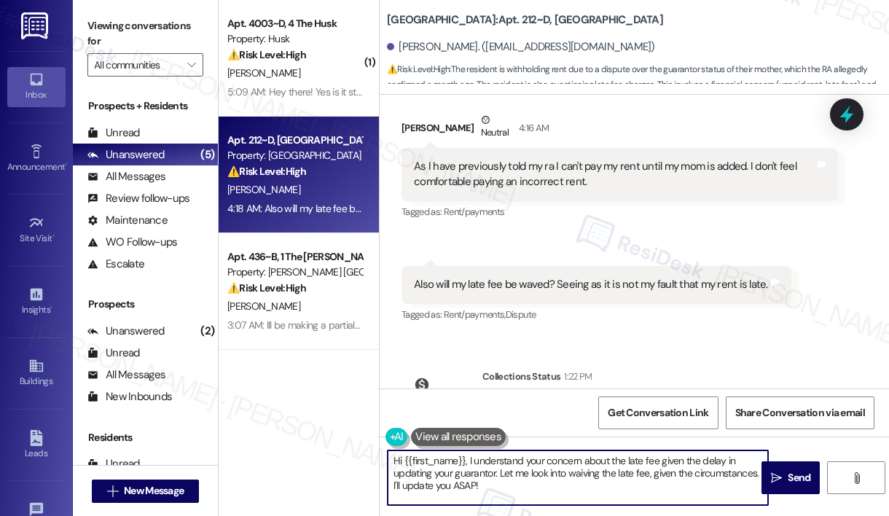
click at [506, 467] on textarea "Hi {{first_name}}, I understand your concern about the late fee given the delay…" at bounding box center [578, 477] width 380 height 55
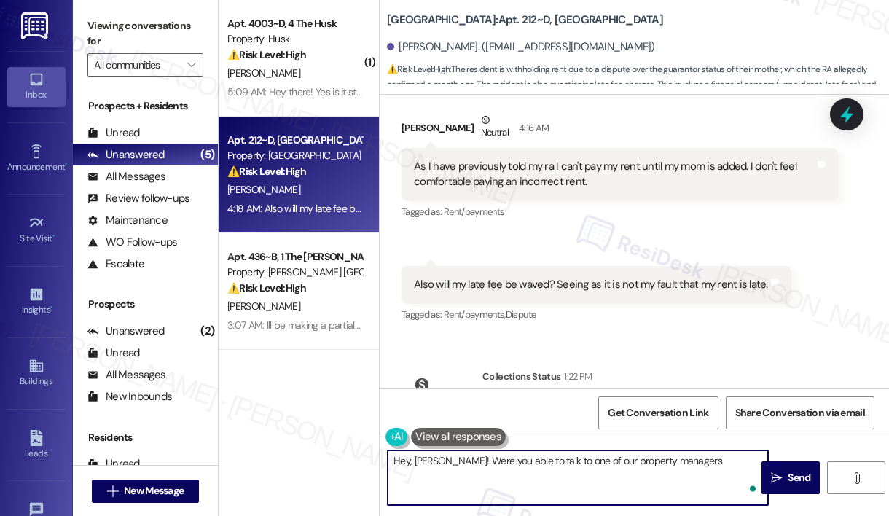
type textarea "Hey, [PERSON_NAME]! Were you able to talk to one of our property managers"
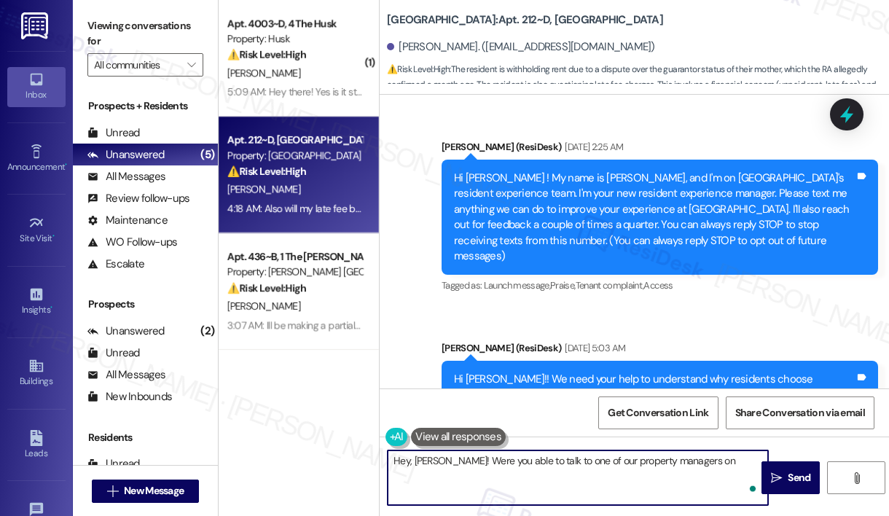
scroll to position [3495, 0]
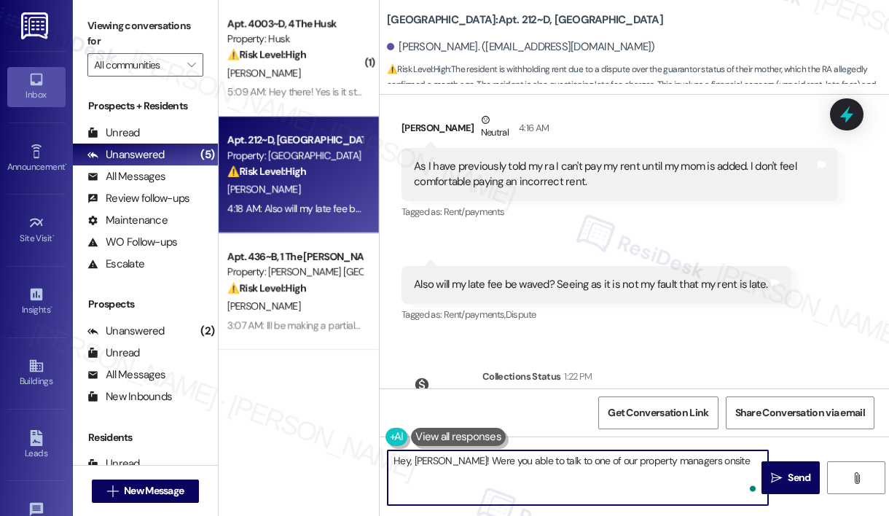
type textarea "Hey, [PERSON_NAME]! Were you able to talk to one of our property managers onsit…"
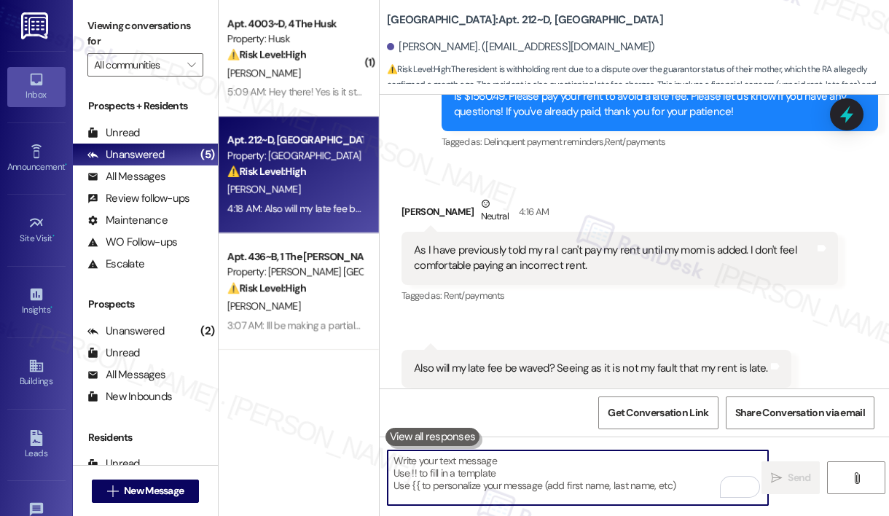
click at [312, 300] on div "[PERSON_NAME]" at bounding box center [295, 306] width 138 height 18
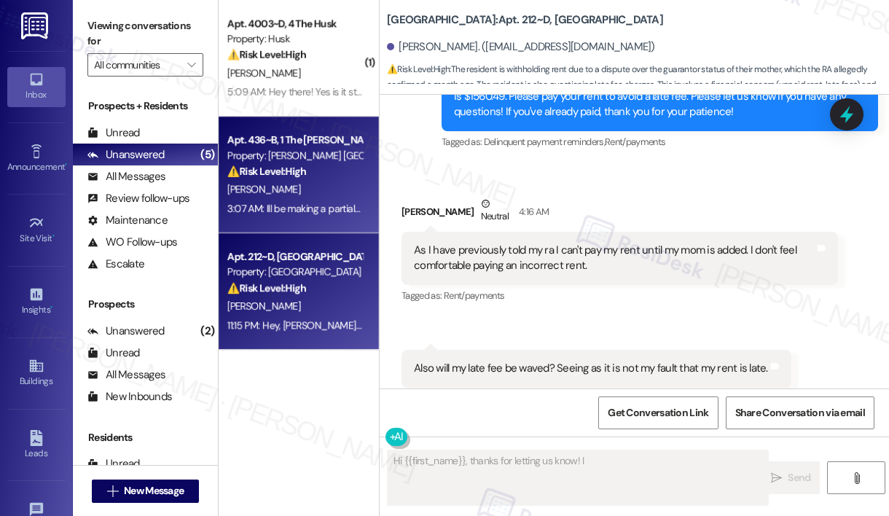
scroll to position [1678, 0]
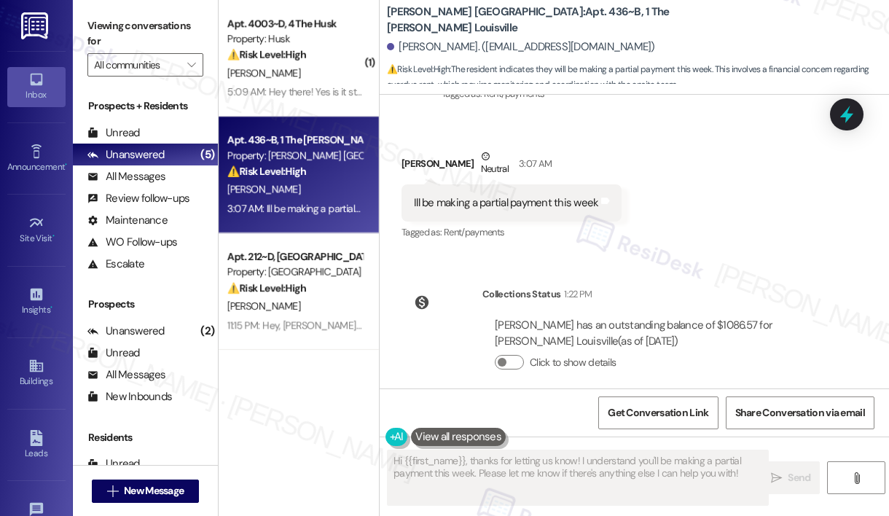
click at [340, 177] on div "⚠️ Risk Level: High The resident indicates they will be making a partial paymen…" at bounding box center [294, 171] width 135 height 15
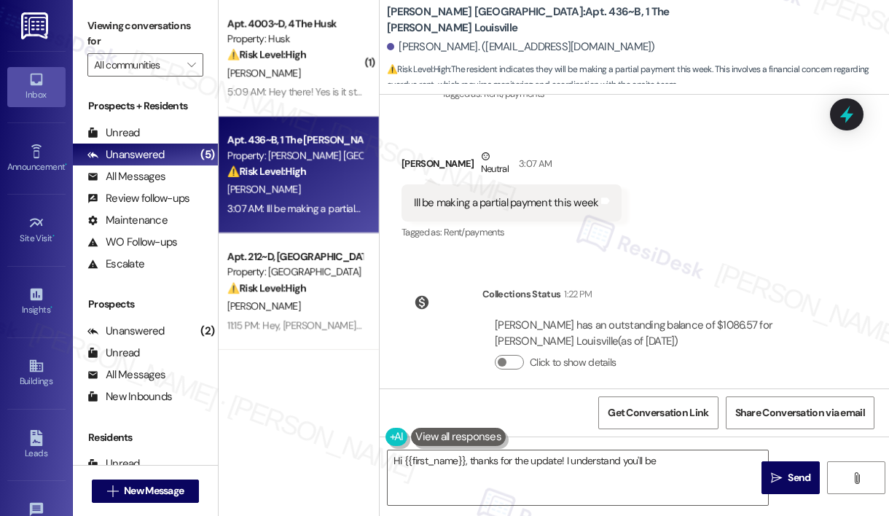
click at [337, 176] on div "⚠️ Risk Level: High The resident indicates they will be making a partial paymen…" at bounding box center [294, 171] width 135 height 15
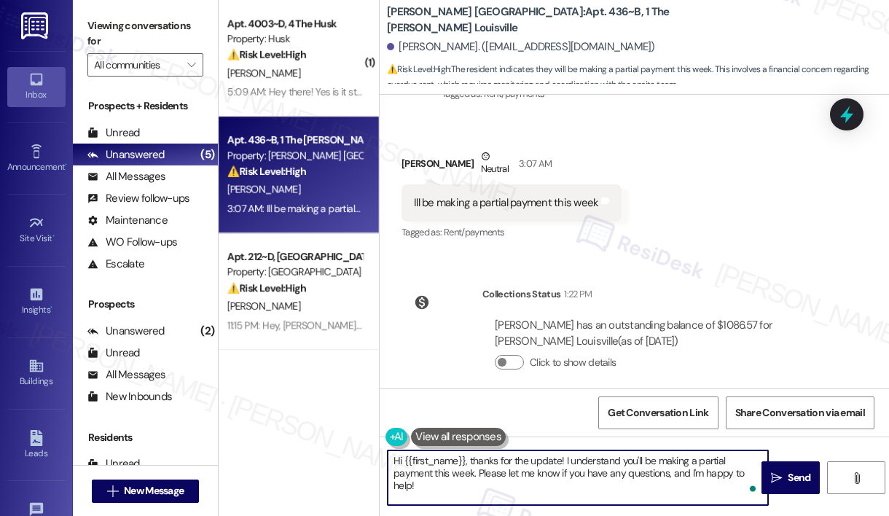
drag, startPoint x: 479, startPoint y: 474, endPoint x: 480, endPoint y: 496, distance: 21.9
click at [480, 496] on textarea "Hi {{first_name}}, thanks for the update! I understand you'll be making a parti…" at bounding box center [578, 477] width 380 height 55
click at [527, 474] on textarea "Hi {{first_name}}, thanks for the update! I understand you'll be making a parti…" at bounding box center [578, 477] width 380 height 55
click at [651, 474] on textarea "Hi {{first_name}}, thanks for the update! I understand you'll be making a parti…" at bounding box center [578, 477] width 380 height 55
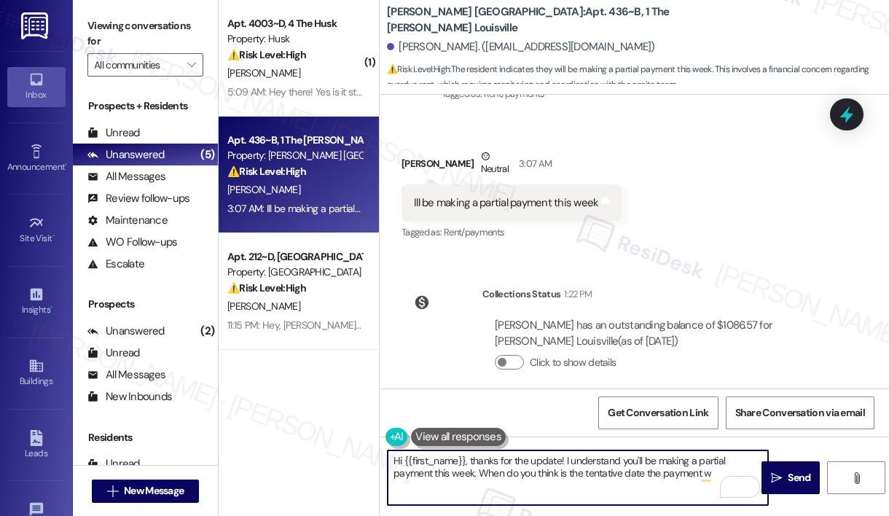
click at [651, 474] on textarea "Hi {{first_name}}, thanks for the update! I understand you'll be making a parti…" at bounding box center [578, 477] width 380 height 55
click at [515, 493] on textarea "Hi {{first_name}}, thanks for the update! I understand you'll be making a parti…" at bounding box center [578, 477] width 380 height 55
click at [413, 153] on div "Laryah Harris Neutral 3:07 AM" at bounding box center [512, 167] width 220 height 36
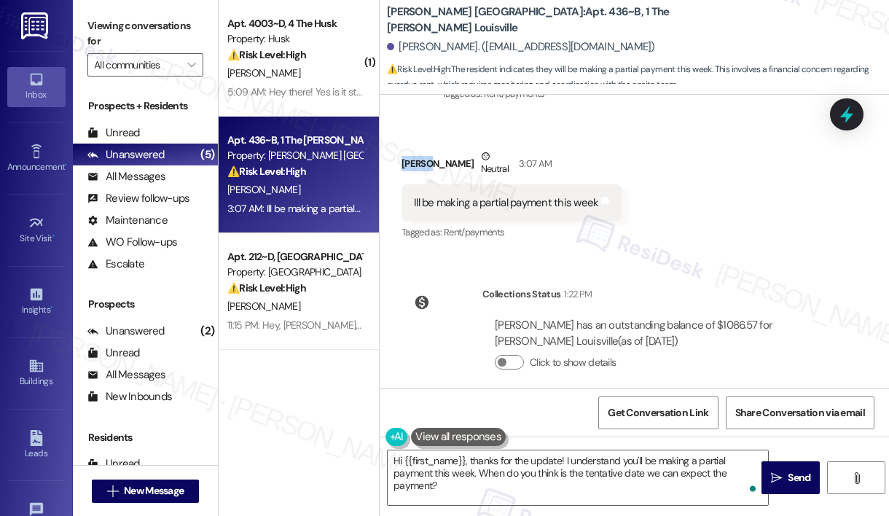
copy div "Laryah"
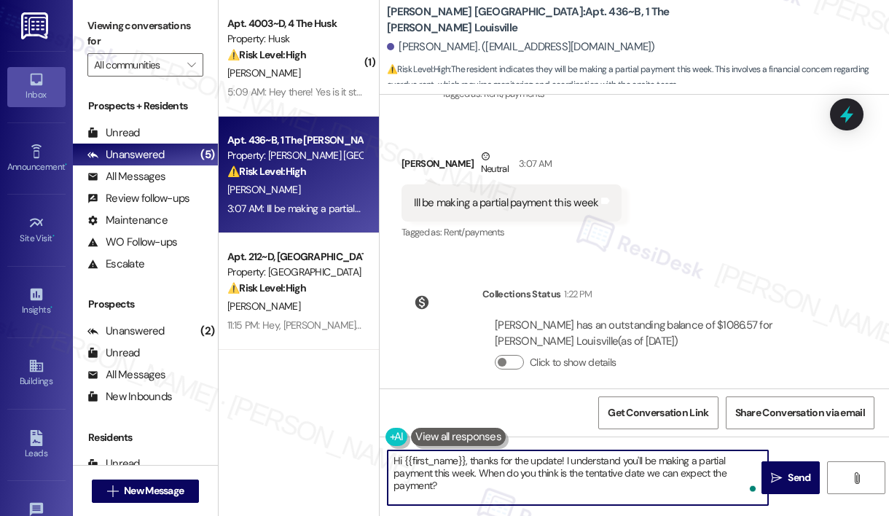
drag, startPoint x: 404, startPoint y: 461, endPoint x: 465, endPoint y: 459, distance: 61.3
click at [465, 459] on textarea "Hi {{first_name}}, thanks for the update! I understand you'll be making a parti…" at bounding box center [578, 477] width 380 height 55
paste textarea "Laryah"
type textarea "Hi Laryah, thanks for the update! I understand you'll be making a partial payme…"
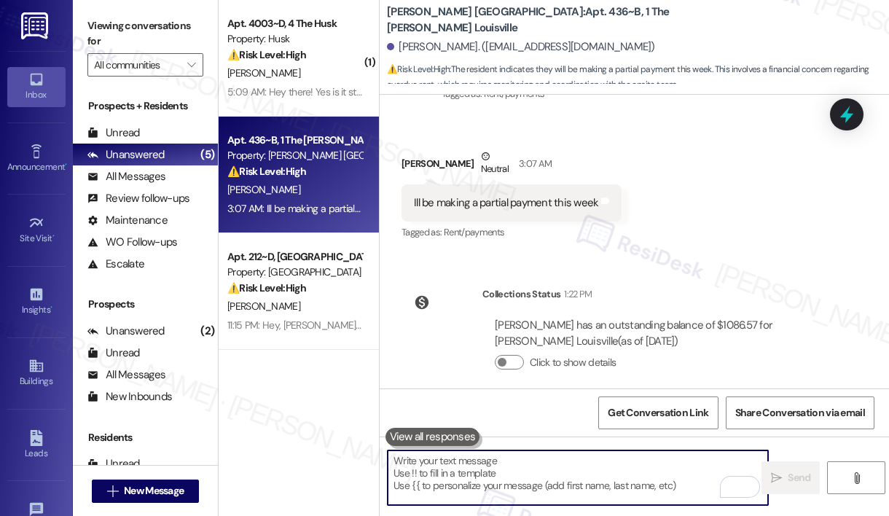
click at [466, 480] on textarea "To enrich screen reader interactions, please activate Accessibility in Grammarl…" at bounding box center [578, 477] width 380 height 55
paste textarea "Hi Laryah, thanks for the update! I understand you’ll be making a partial payme…"
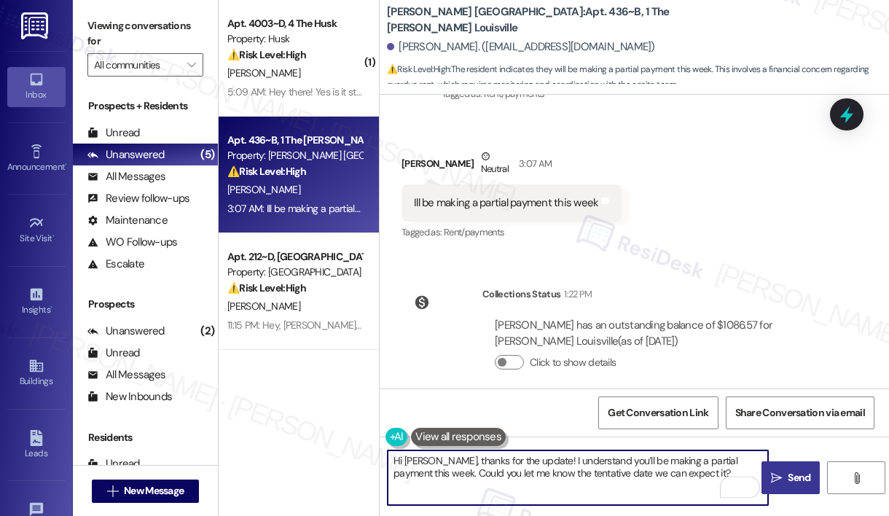
type textarea "Hi Laryah, thanks for the update! I understand you’ll be making a partial payme…"
click at [801, 490] on button " Send" at bounding box center [791, 477] width 58 height 33
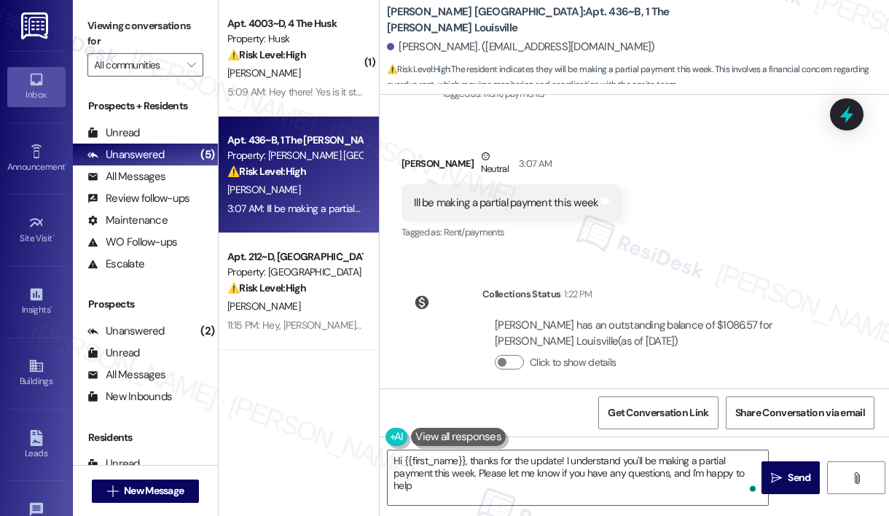
type textarea "Hi {{first_name}}, thanks for the update! I understand you'll be making a parti…"
click at [305, 86] on div "5:09 AM: Hey there! Yes is it still possible to pay half right now and the othe…" at bounding box center [461, 91] width 469 height 13
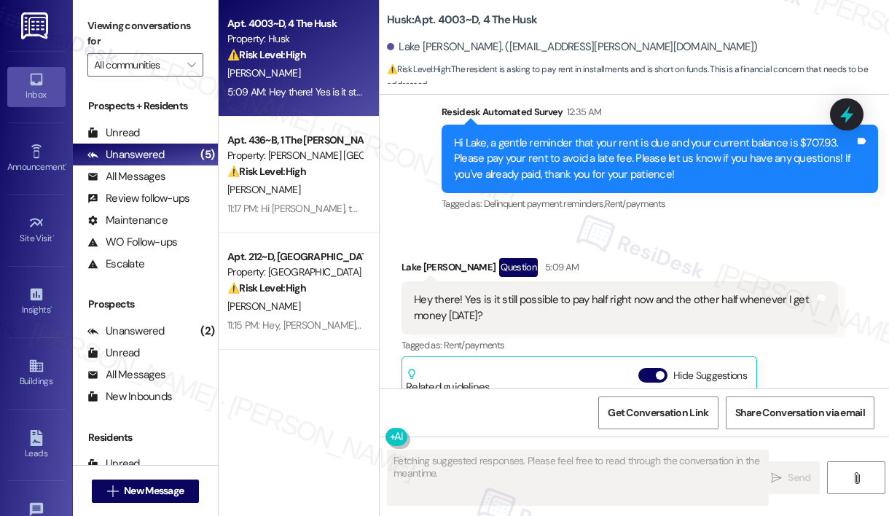
scroll to position [4818, 0]
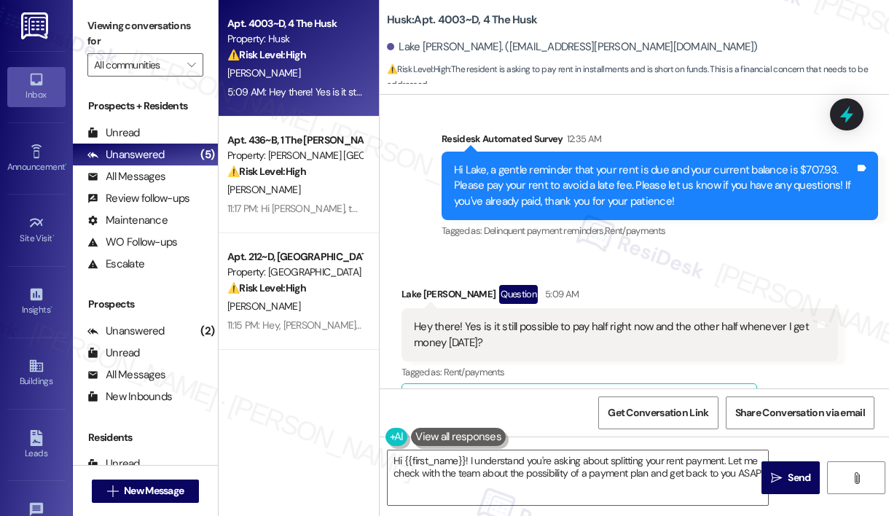
type textarea "Hi {{first_name}}! I understand you're asking about splitting your rent payment…"
click at [582, 480] on textarea "Hi {{first_name}}! I understand you're asking about splitting your rent payment…" at bounding box center [578, 477] width 380 height 55
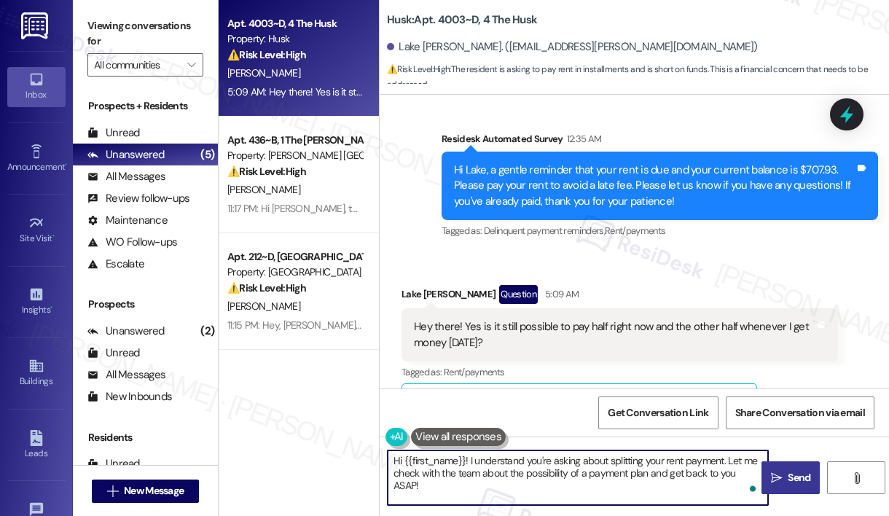
click at [797, 478] on span "Send" at bounding box center [799, 477] width 23 height 15
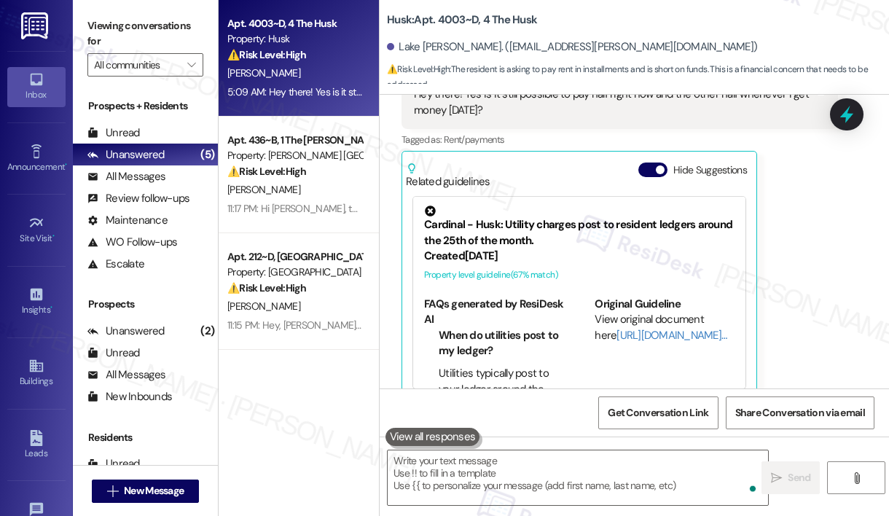
scroll to position [5278, 0]
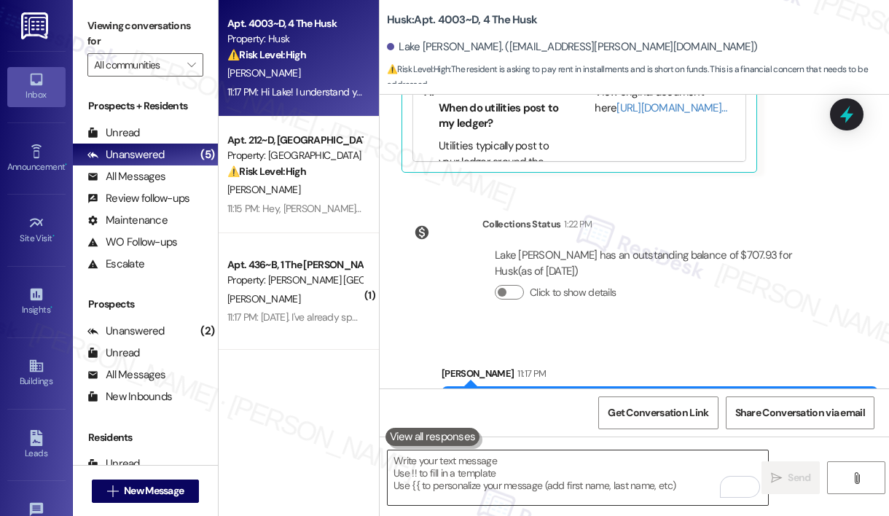
click at [617, 495] on textarea "To enrich screen reader interactions, please activate Accessibility in Grammarl…" at bounding box center [578, 477] width 380 height 55
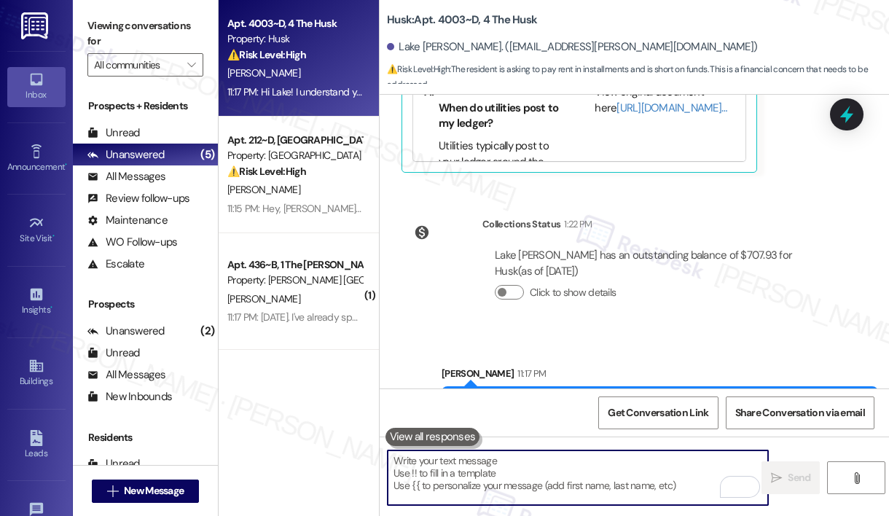
click at [624, 483] on textarea "To enrich screen reader interactions, please activate Accessibility in Grammarl…" at bounding box center [578, 477] width 380 height 55
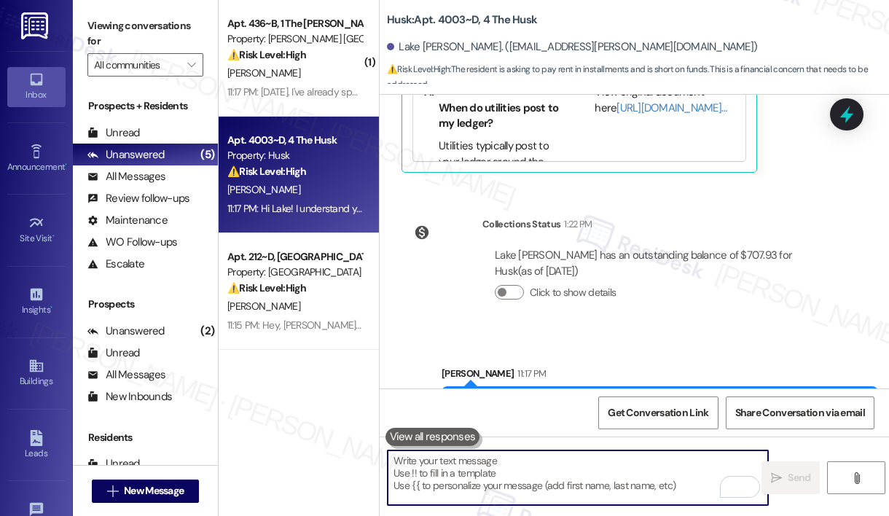
click at [581, 496] on textarea "To enrich screen reader interactions, please activate Accessibility in Grammarl…" at bounding box center [578, 477] width 380 height 55
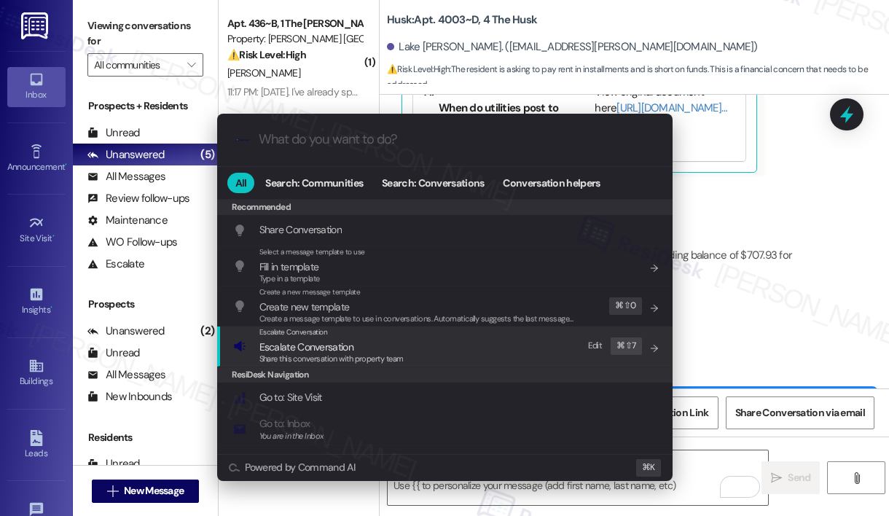
click at [506, 361] on div "Escalate Conversation Escalate Conversation Share this conversation with proper…" at bounding box center [446, 345] width 426 height 39
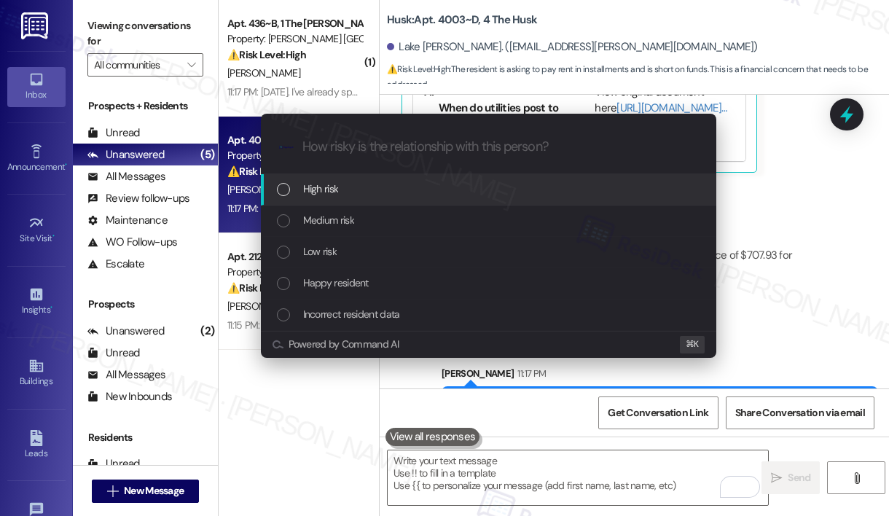
click at [468, 184] on div "High risk" at bounding box center [490, 189] width 426 height 16
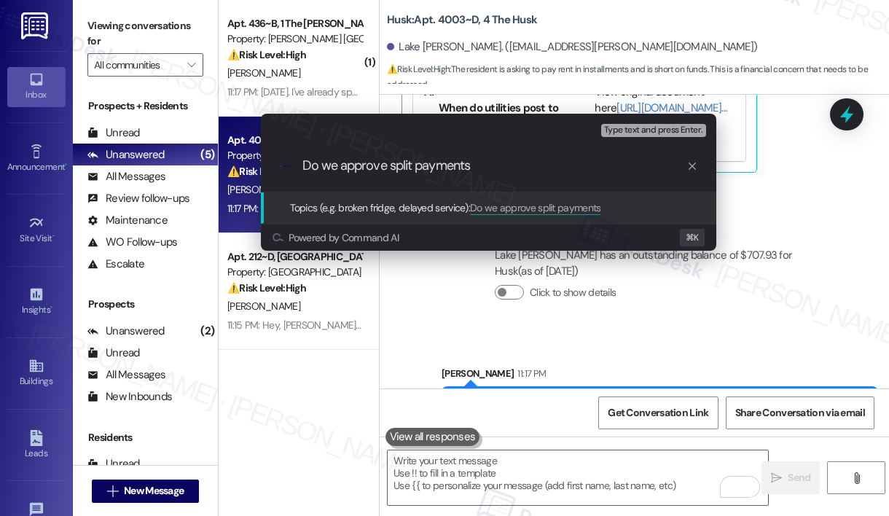
type input "Do we approve split payments?"
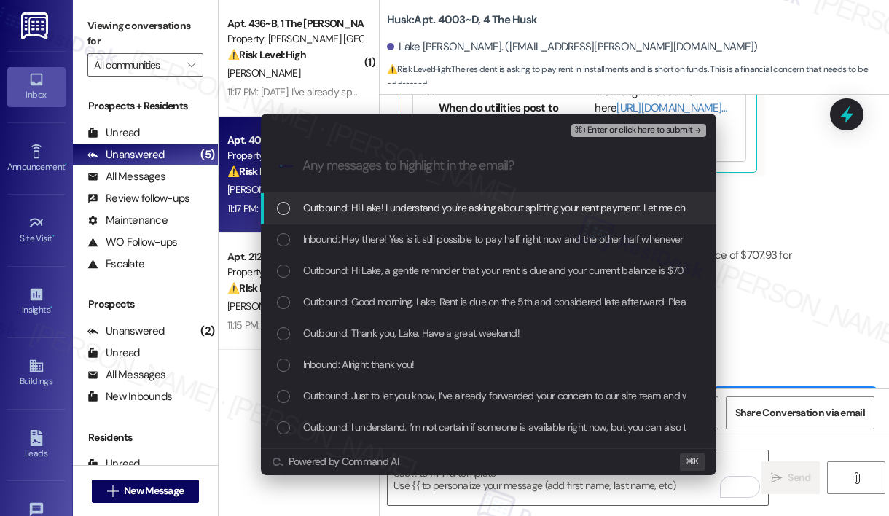
click at [462, 206] on span "Outbound: Hi Lake! I understand you're asking about splitting your rent payment…" at bounding box center [674, 208] width 742 height 16
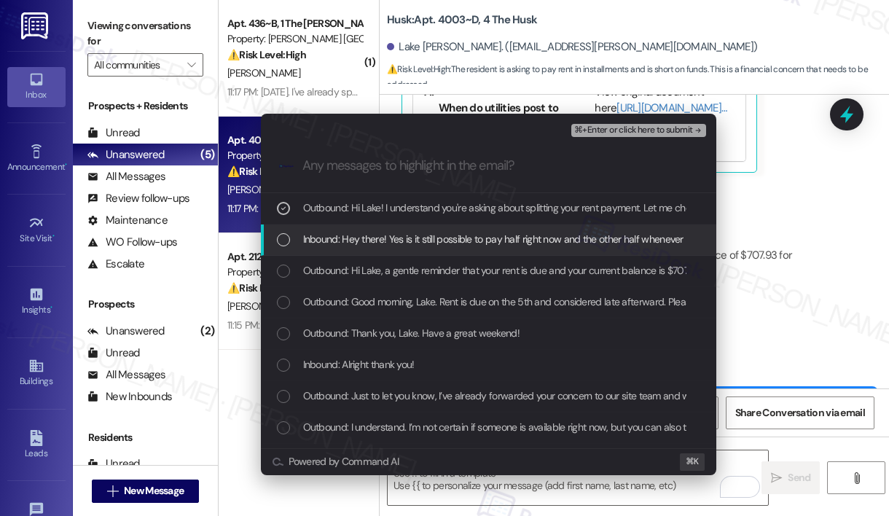
click at [461, 246] on span "Inbound: Hey there! Yes is it still possible to pay half right now and the othe…" at bounding box center [536, 239] width 466 height 16
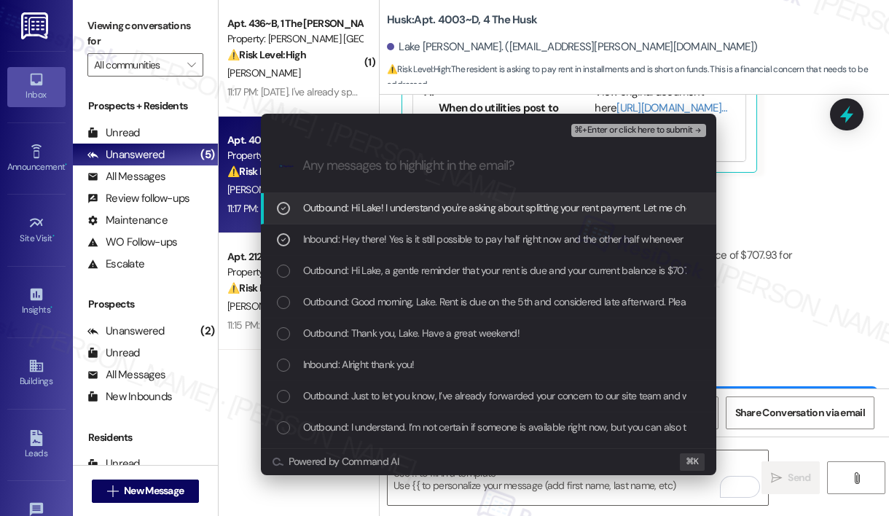
click at [587, 133] on span "⌘+Enter or click here to submit" at bounding box center [633, 130] width 118 height 10
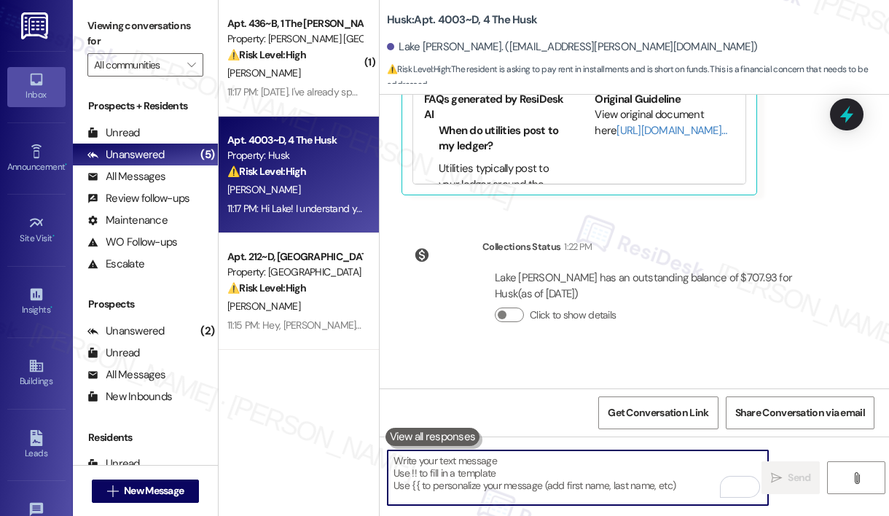
scroll to position [5299, 0]
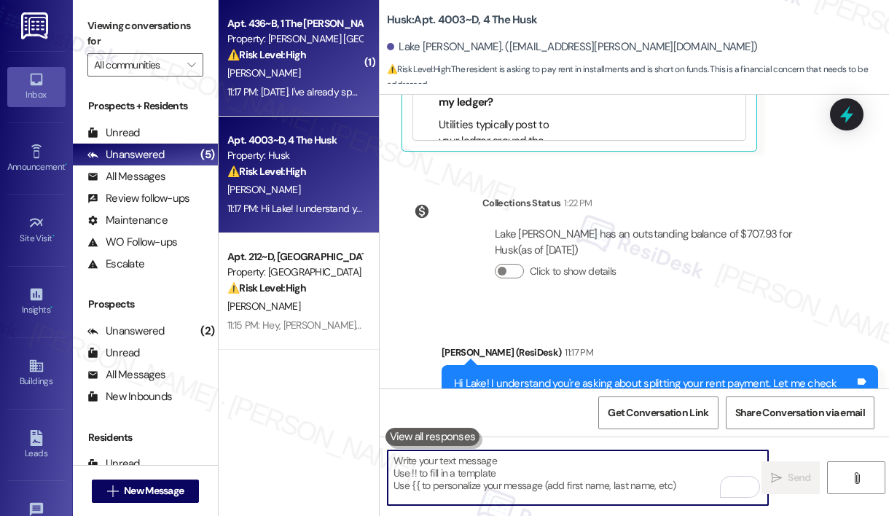
click at [324, 74] on div "[PERSON_NAME]" at bounding box center [295, 73] width 138 height 18
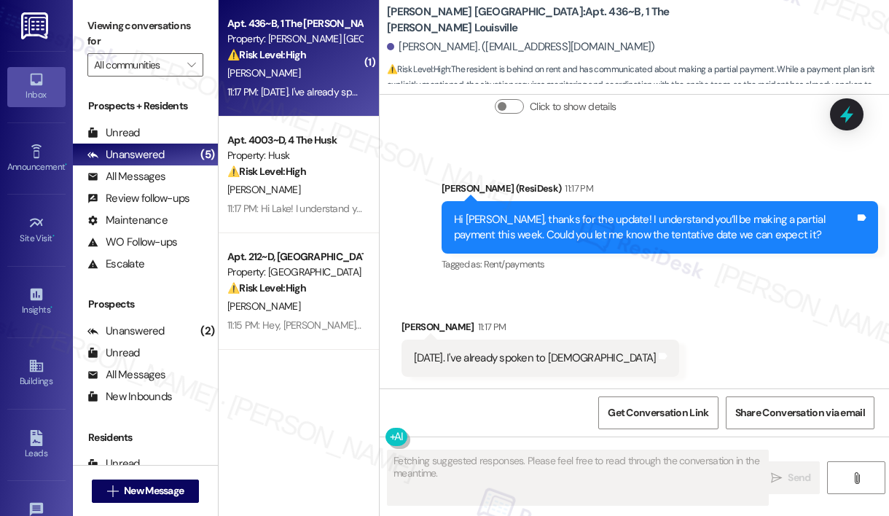
scroll to position [1918, 0]
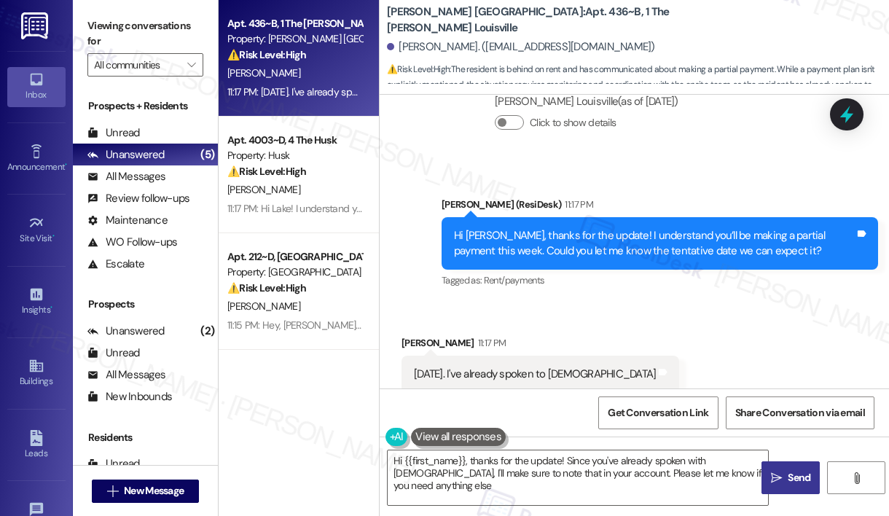
type textarea "Hi {{first_name}}, thanks for the update! Since you've already spoken with Chri…"
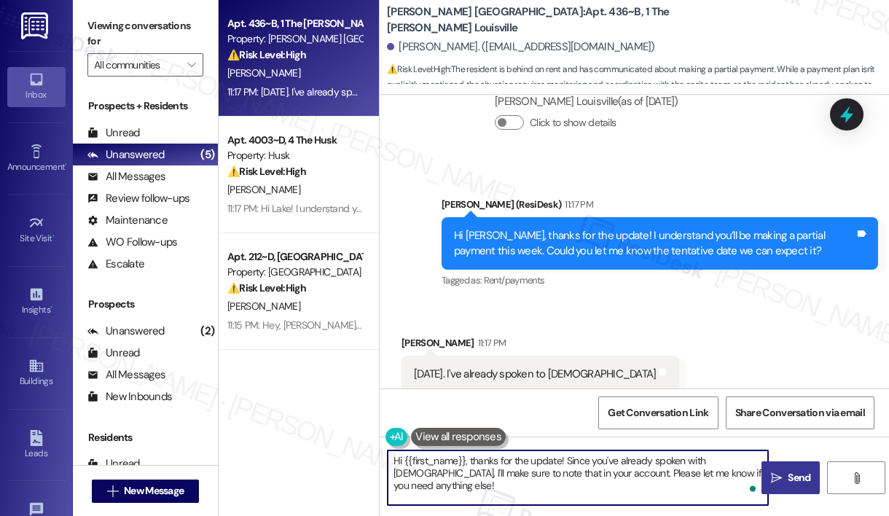
click at [562, 474] on textarea "Hi {{first_name}}, thanks for the update! Since you've already spoken with Chri…" at bounding box center [578, 477] width 380 height 55
click at [788, 486] on button " Send" at bounding box center [791, 477] width 58 height 33
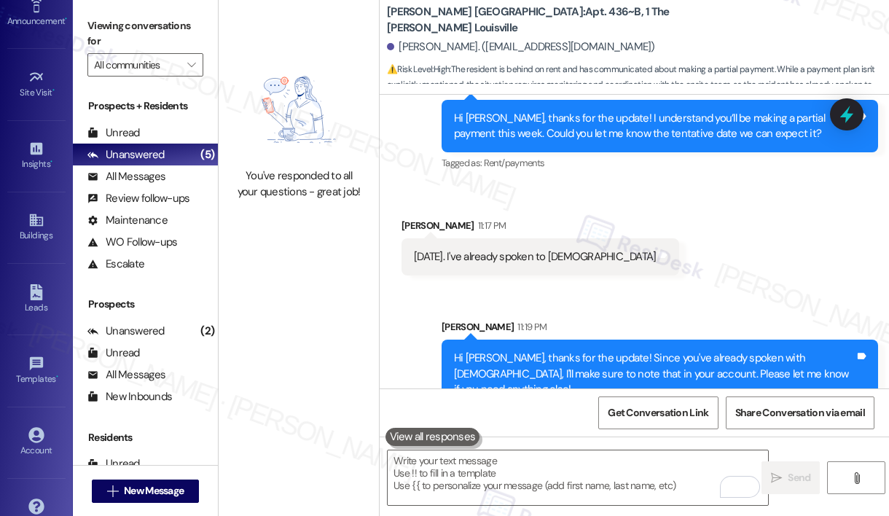
scroll to position [177, 0]
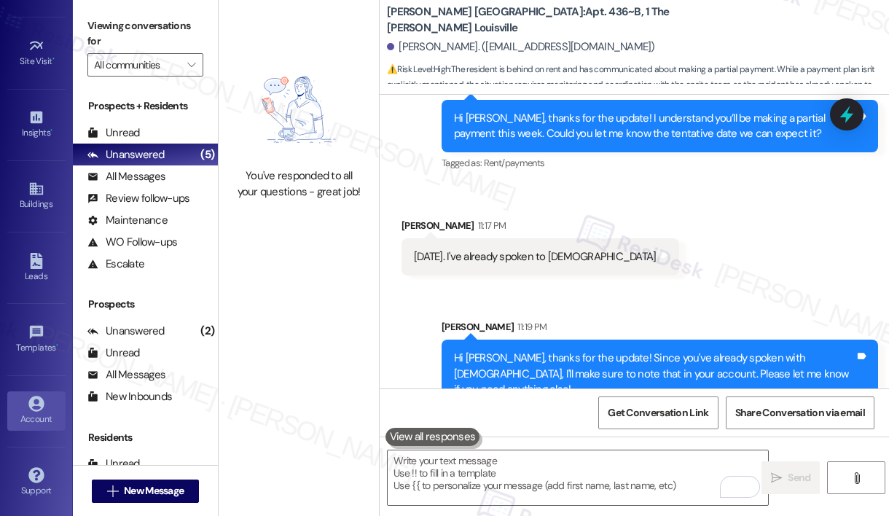
click at [37, 401] on icon at bounding box center [35, 403] width 15 height 15
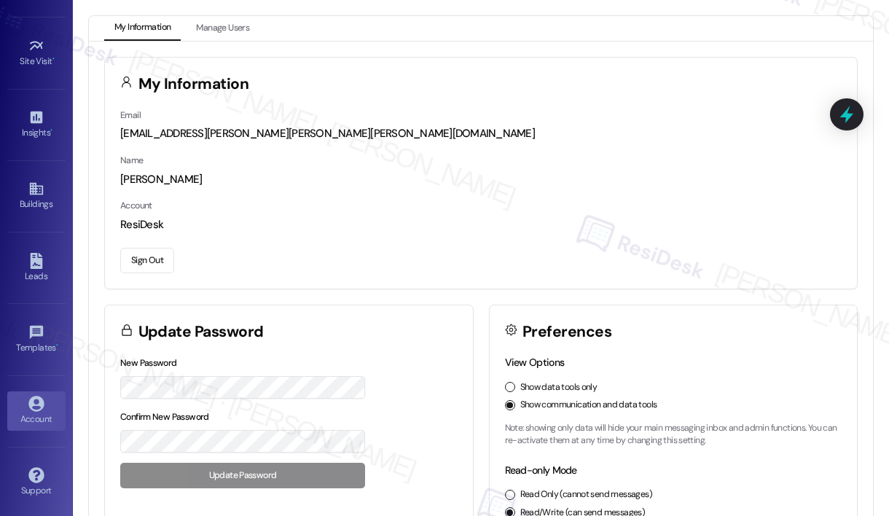
click at [161, 261] on button "Sign Out" at bounding box center [147, 261] width 54 height 26
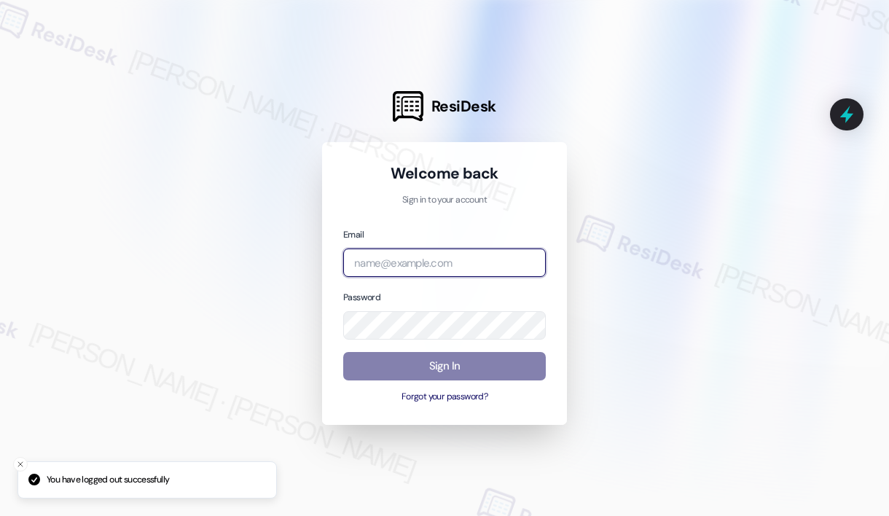
click at [394, 271] on input "email" at bounding box center [444, 263] width 203 height 28
click at [0, 515] on com-1password-button at bounding box center [0, 516] width 0 height 0
type input "automated-surveys-affinity_property-mary.grace.tingson@affinity_property.com"
